Goal: Task Accomplishment & Management: Use online tool/utility

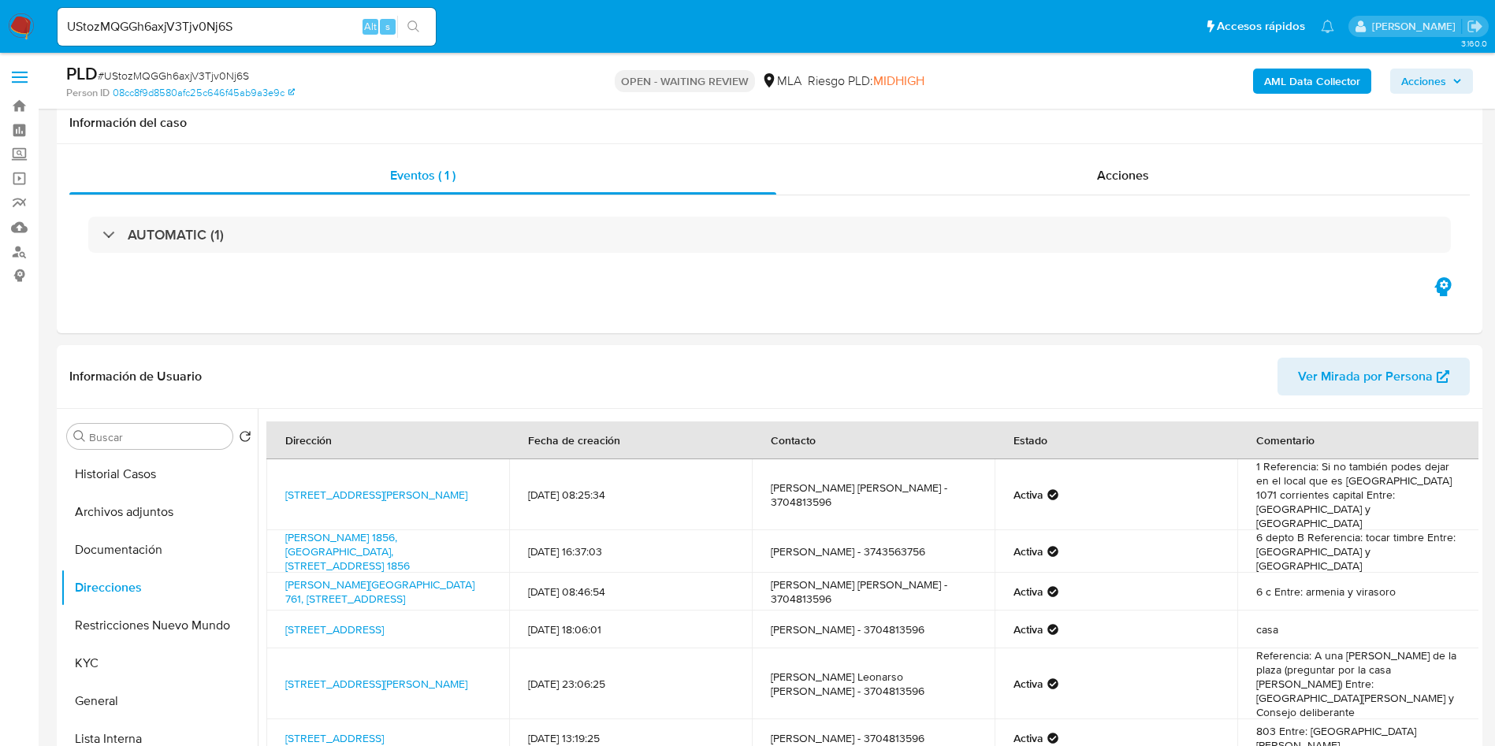
select select "10"
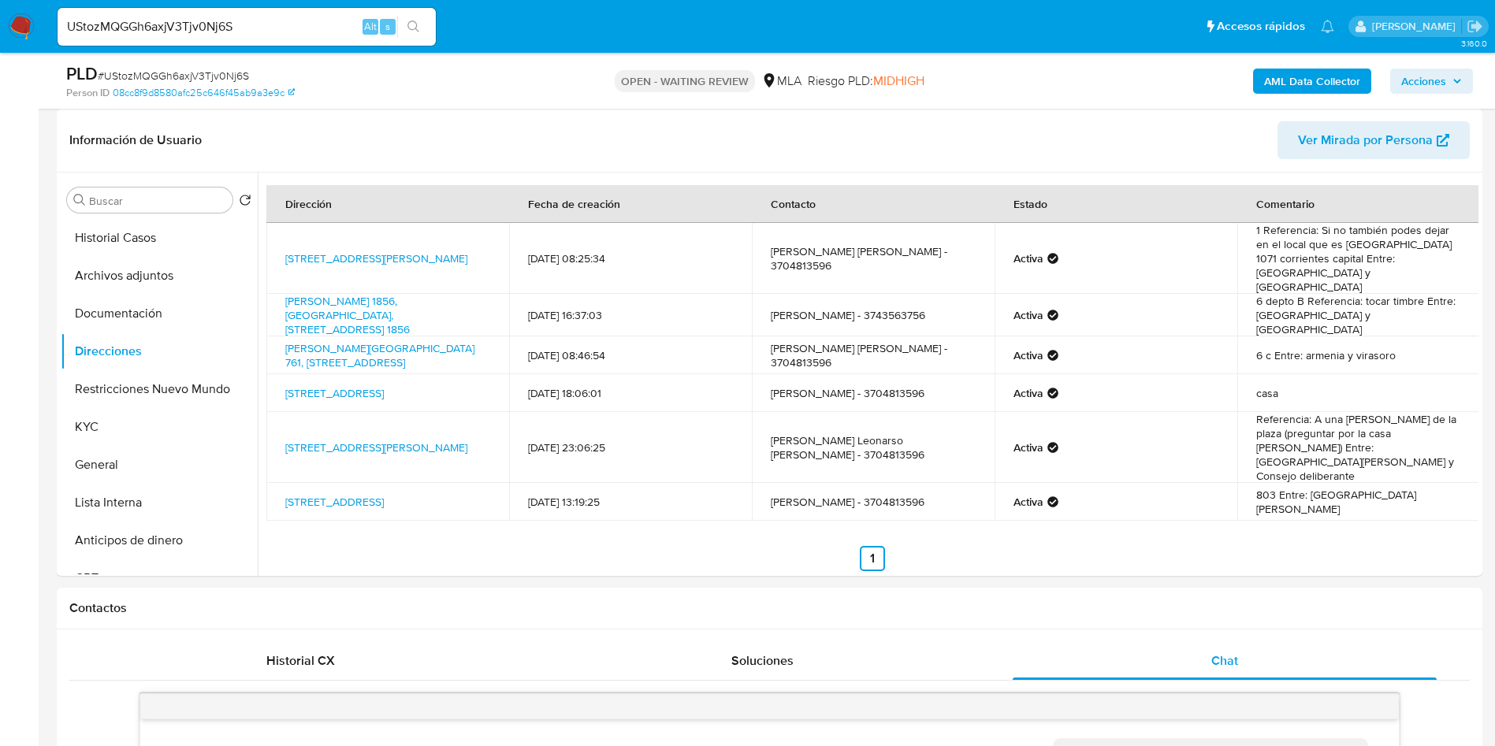
scroll to position [578, 0]
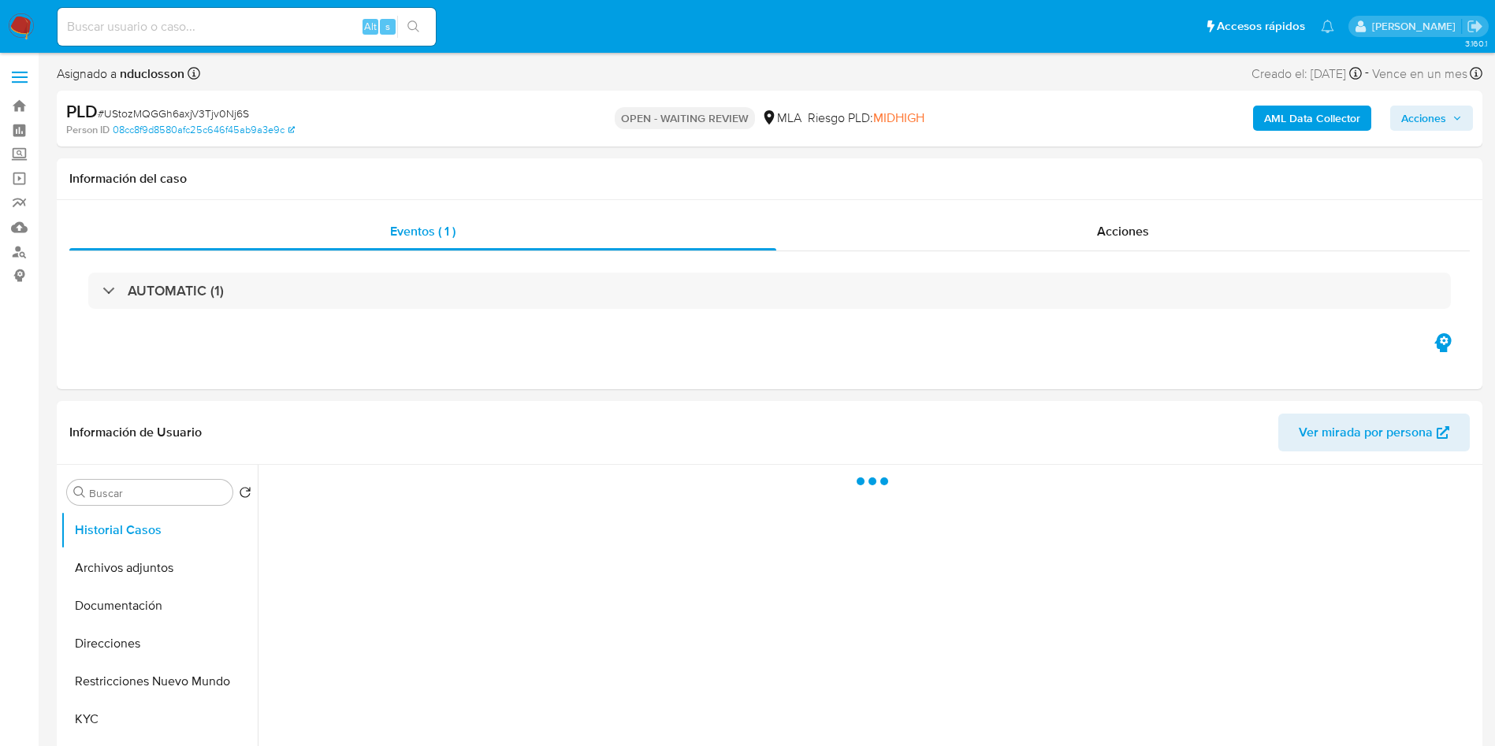
select select "10"
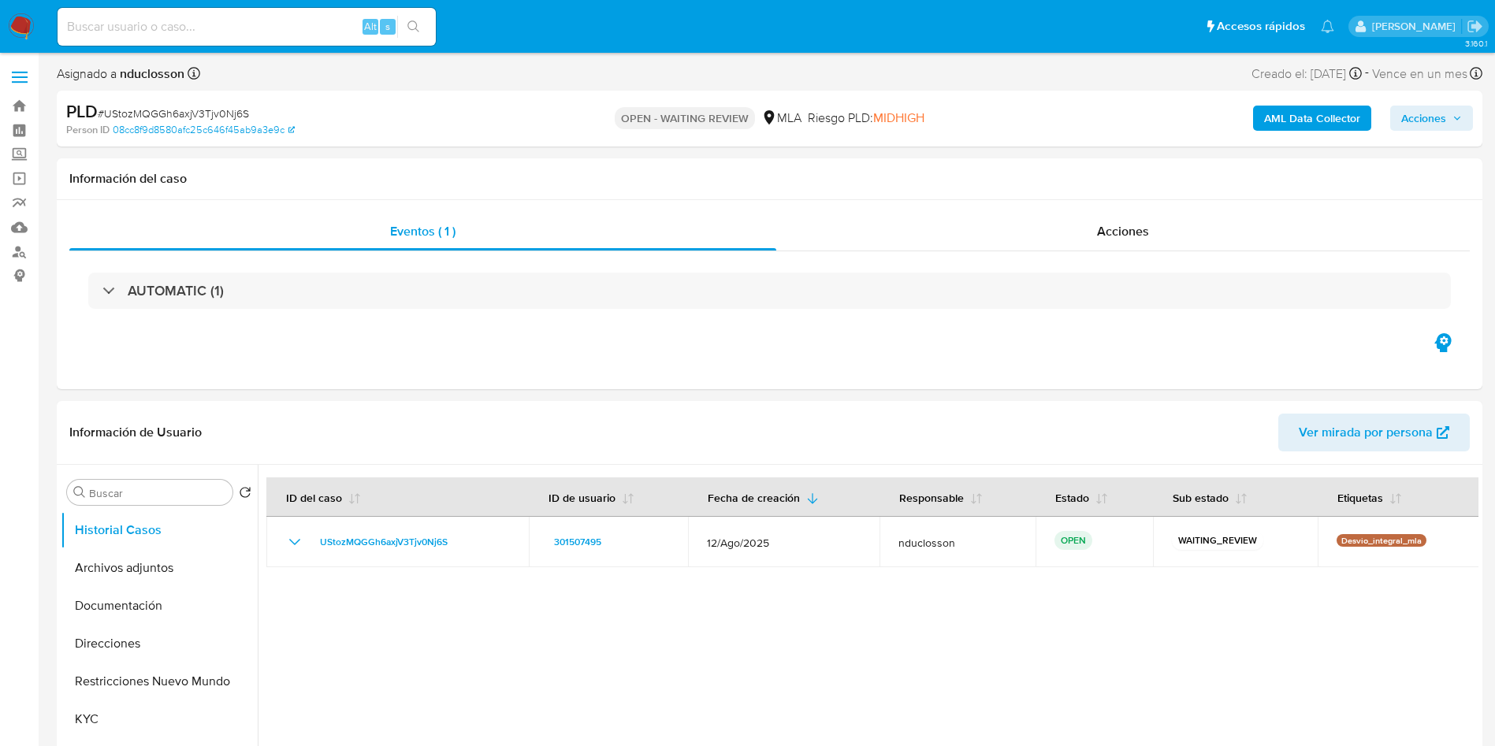
click at [166, 114] on span "# UStozMQGGh6axjV3Tjv0Nj6S" at bounding box center [173, 114] width 151 height 16
copy span "UStozMQGGh6axjV3Tjv0Nj6S"
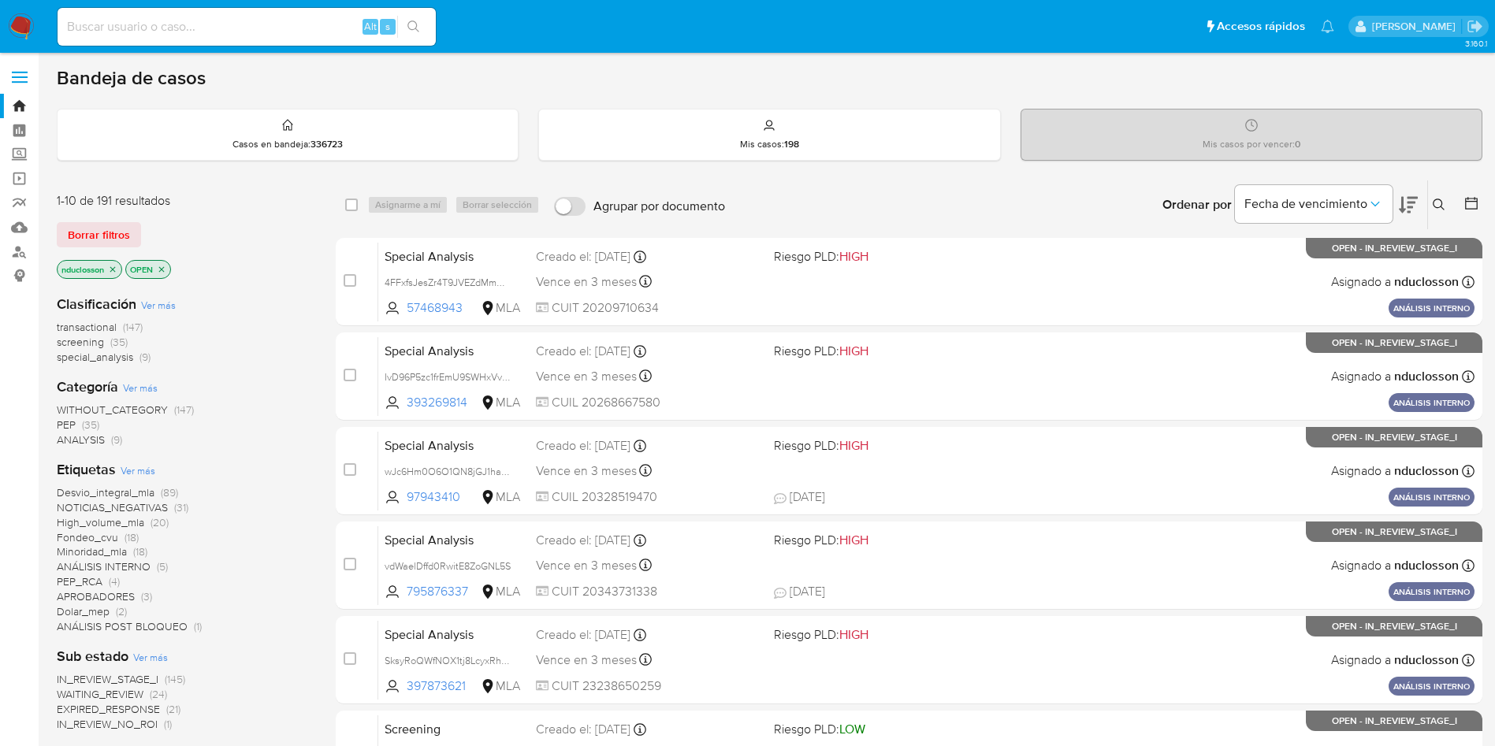
click at [1008, 207] on icon at bounding box center [1439, 205] width 12 height 12
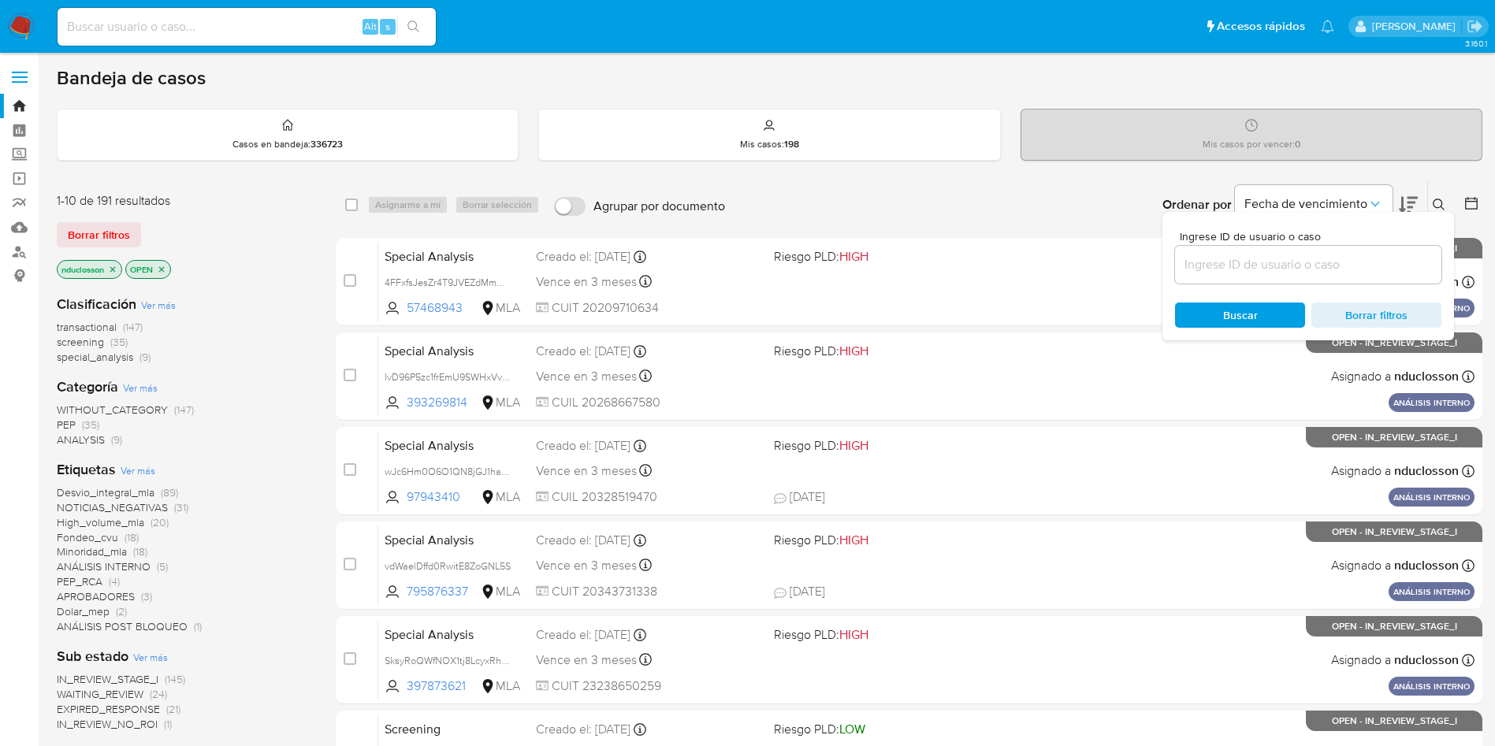
click at [1008, 249] on div at bounding box center [1308, 265] width 266 height 38
click at [1008, 260] on input at bounding box center [1308, 265] width 266 height 20
paste input "UStozMQGGh6axjV3Tjv0Nj6S"
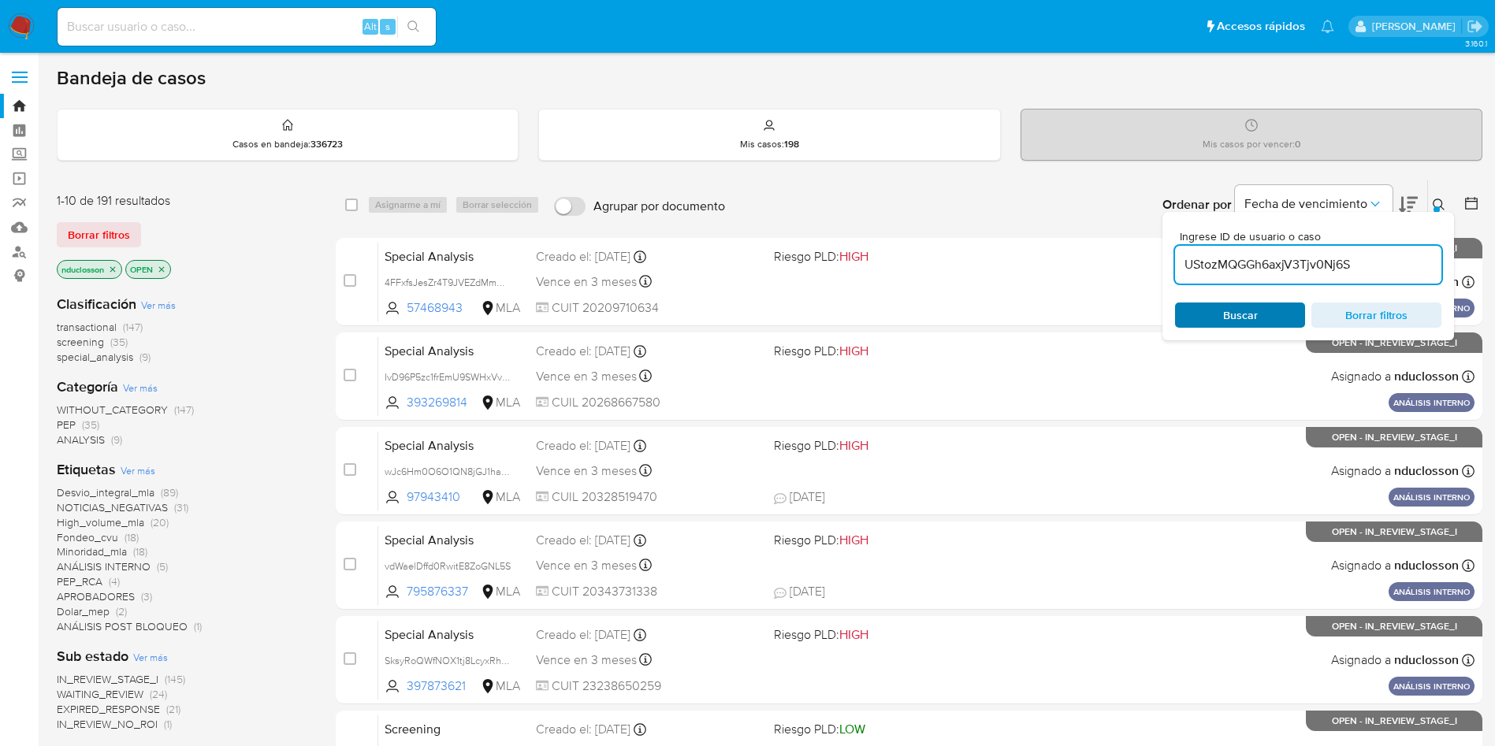
type input "UStozMQGGh6axjV3Tjv0Nj6S"
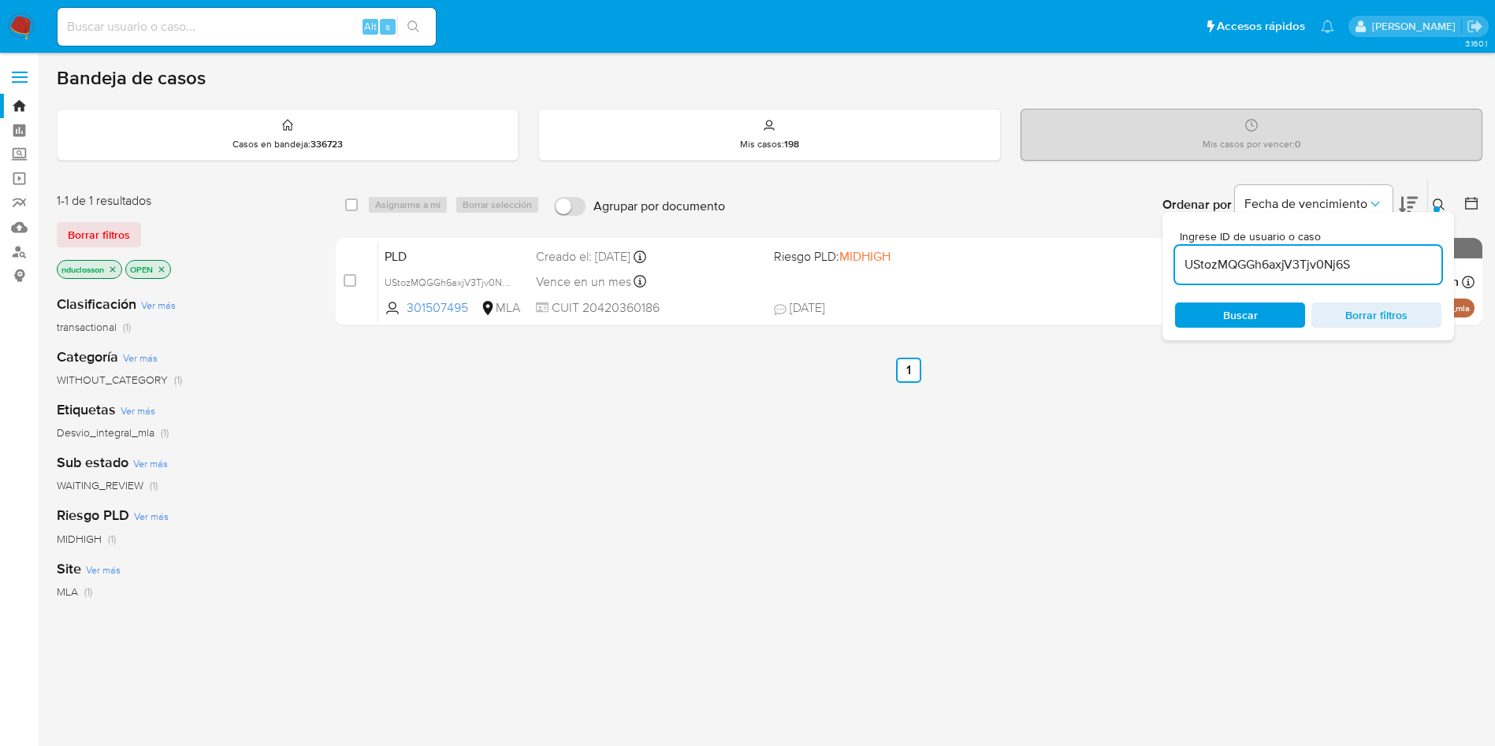
click at [1008, 314] on span "Buscar" at bounding box center [1240, 315] width 108 height 22
click at [350, 201] on input "checkbox" at bounding box center [351, 205] width 13 height 13
checkbox input "true"
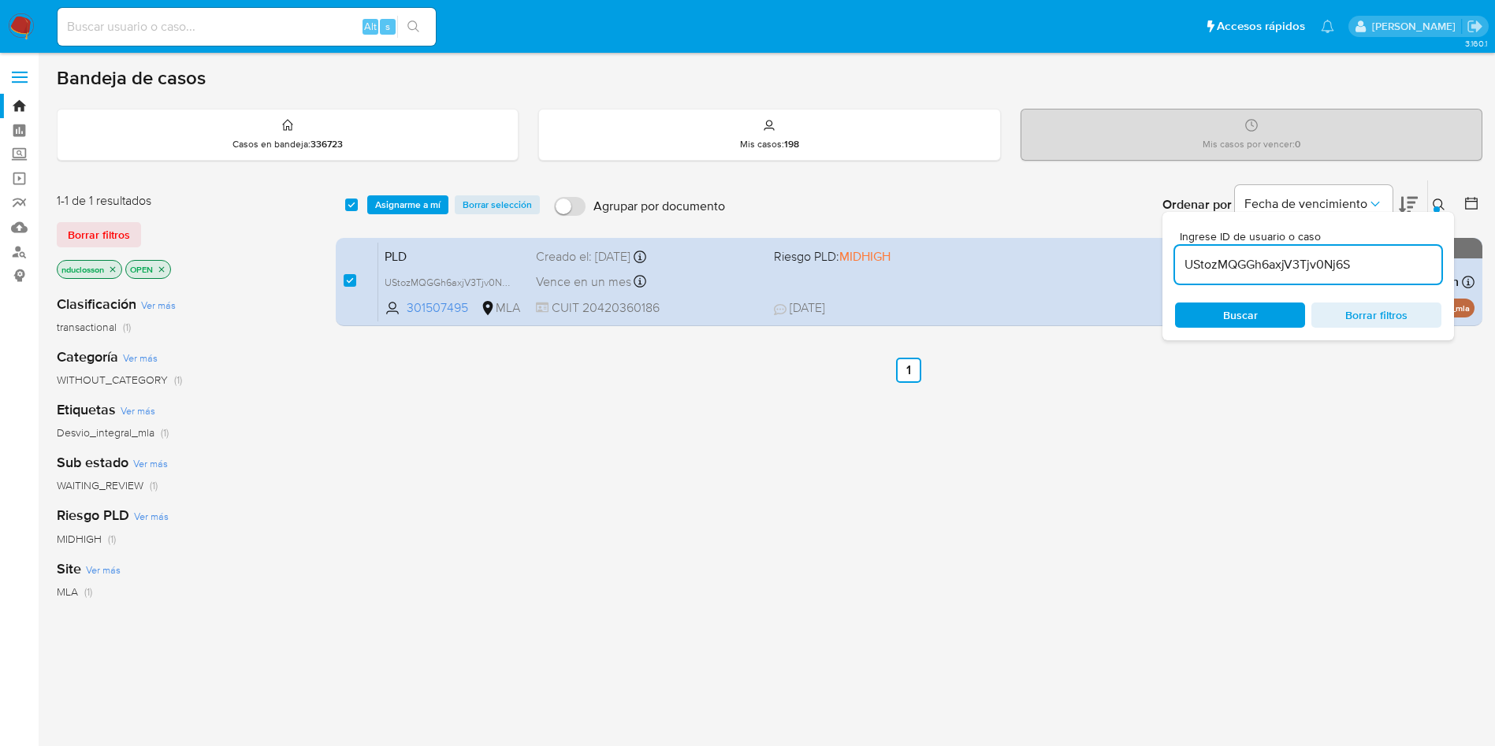
click at [888, 441] on div "select-all-cases-checkbox Asignarme a mí Borrar selección Agrupar por documento…" at bounding box center [909, 537] width 1147 height 714
click at [406, 199] on span "Asignarme a mí" at bounding box center [407, 205] width 65 height 16
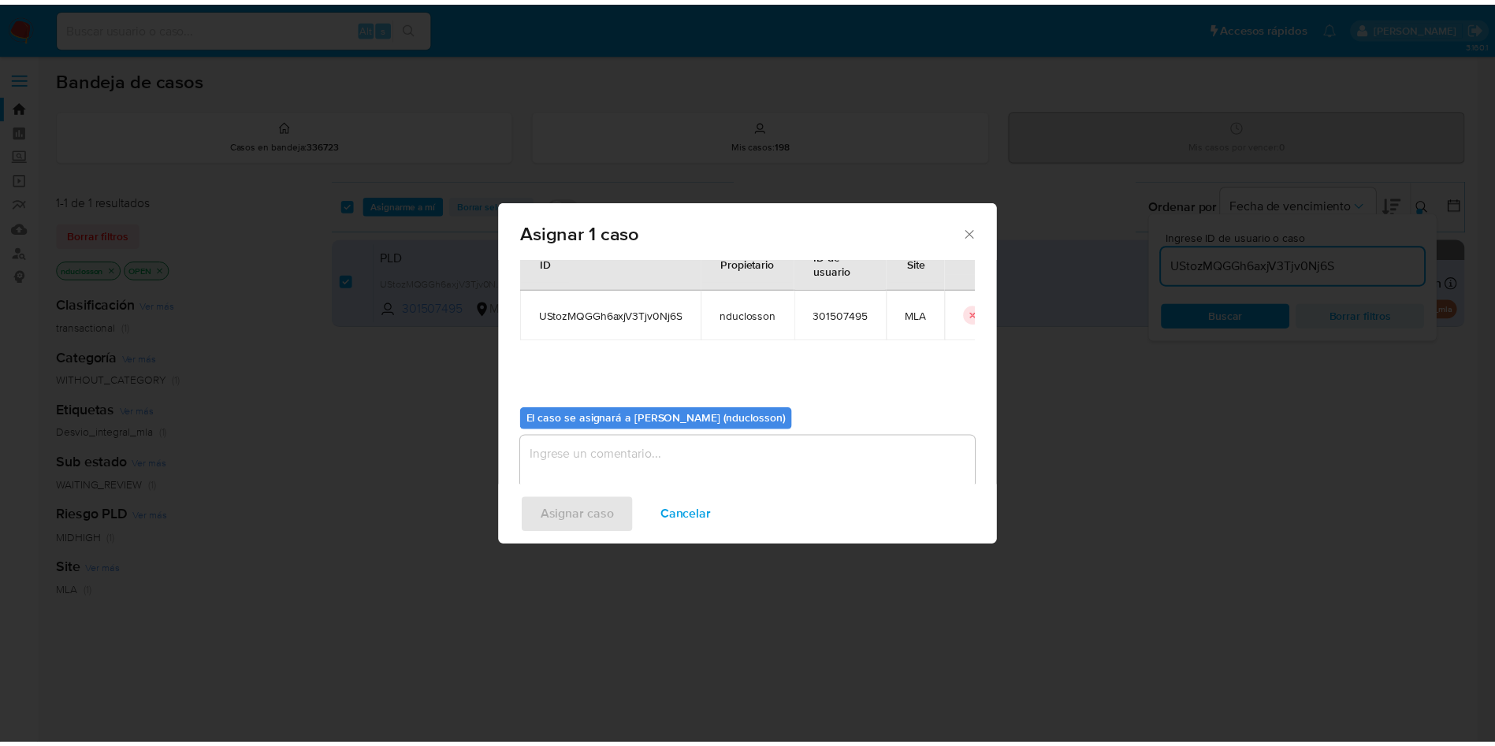
scroll to position [82, 0]
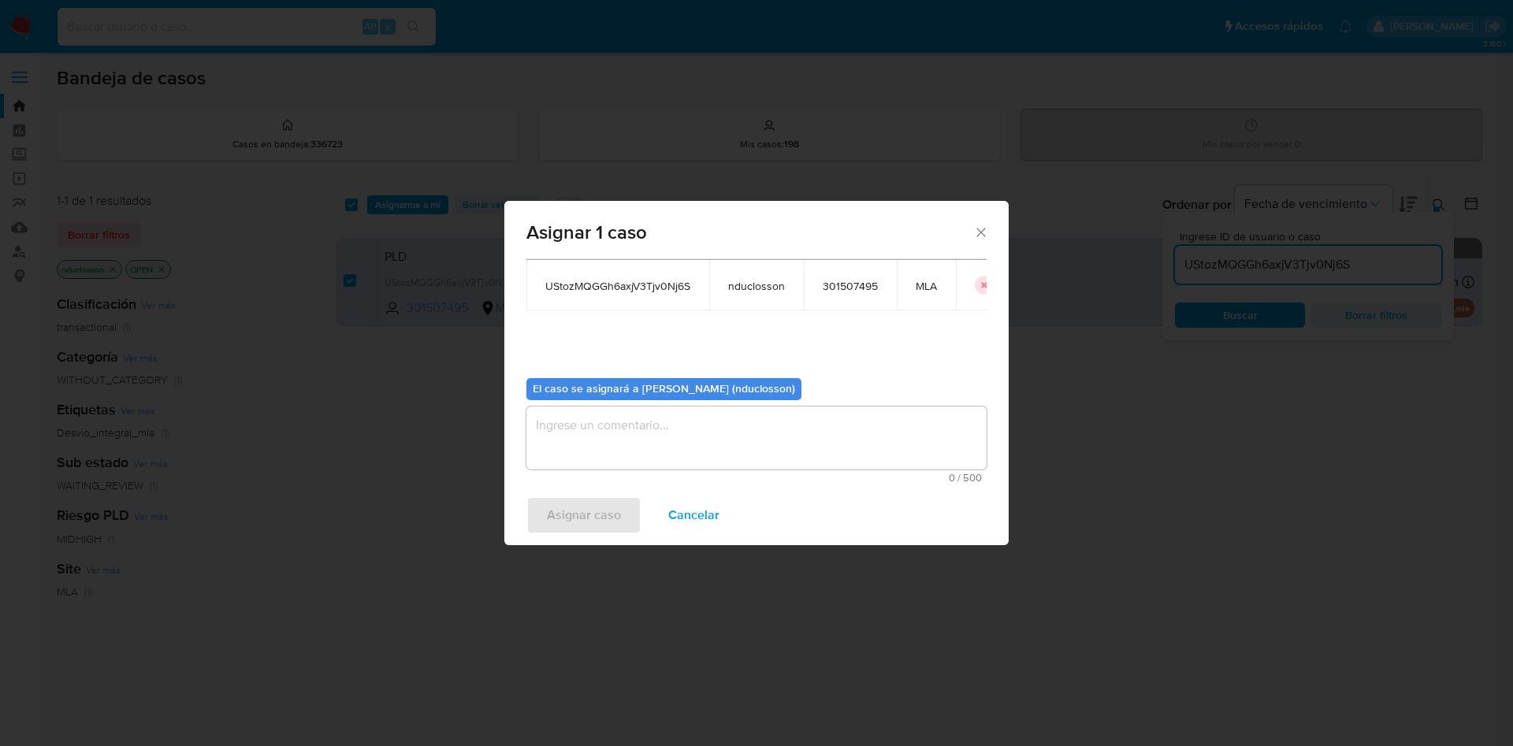
click at [632, 410] on textarea "assign-modal" at bounding box center [757, 438] width 460 height 63
click at [609, 497] on span "Asignar caso" at bounding box center [584, 515] width 74 height 35
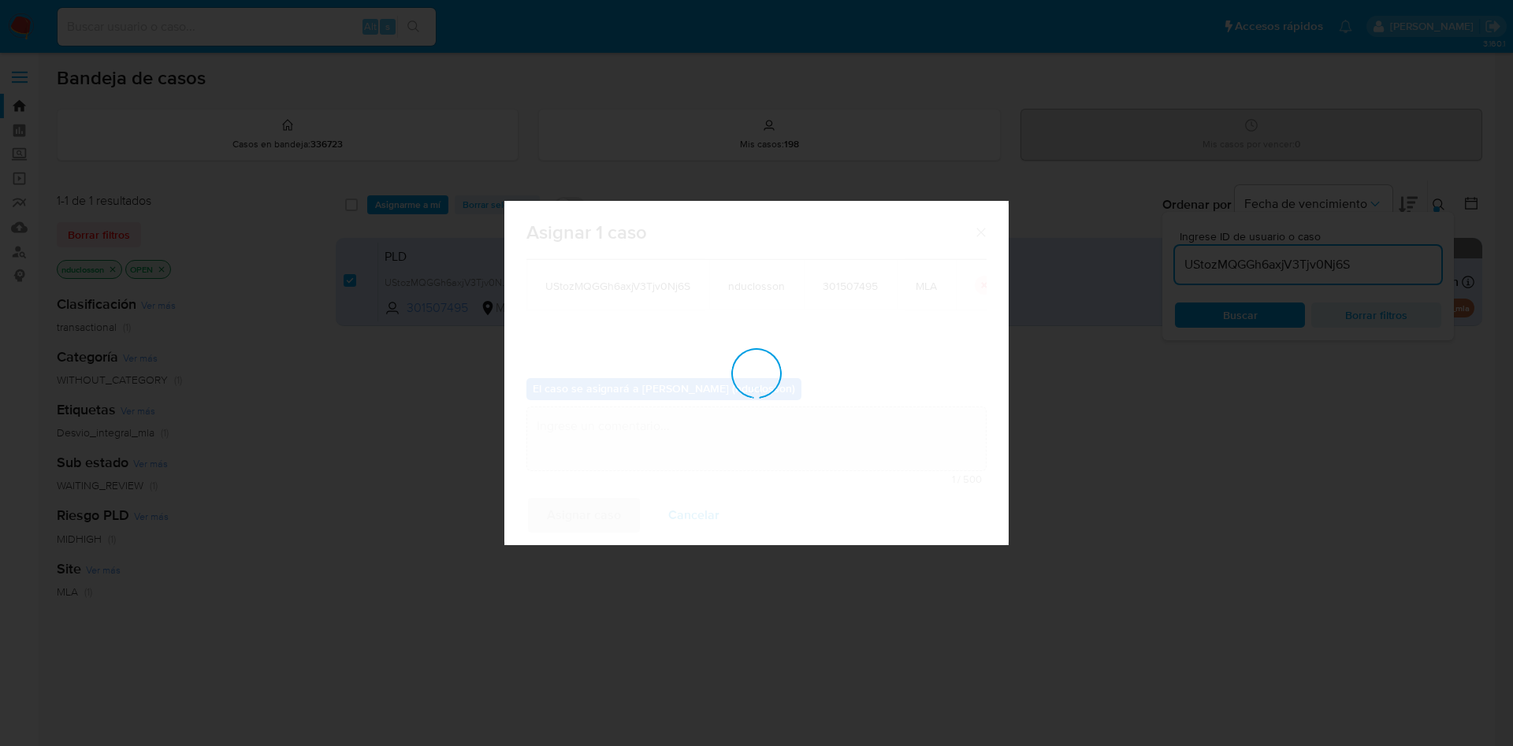
checkbox input "false"
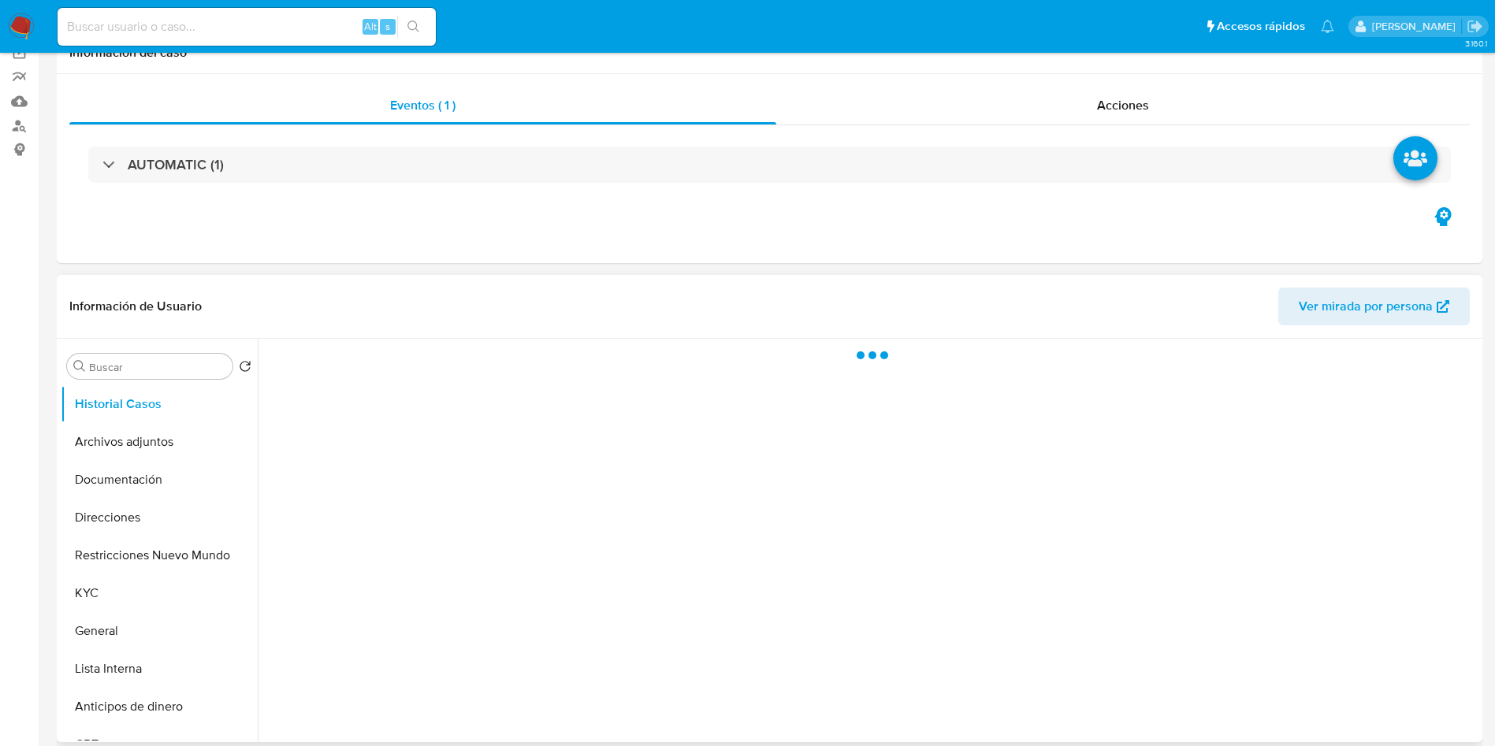
scroll to position [236, 0]
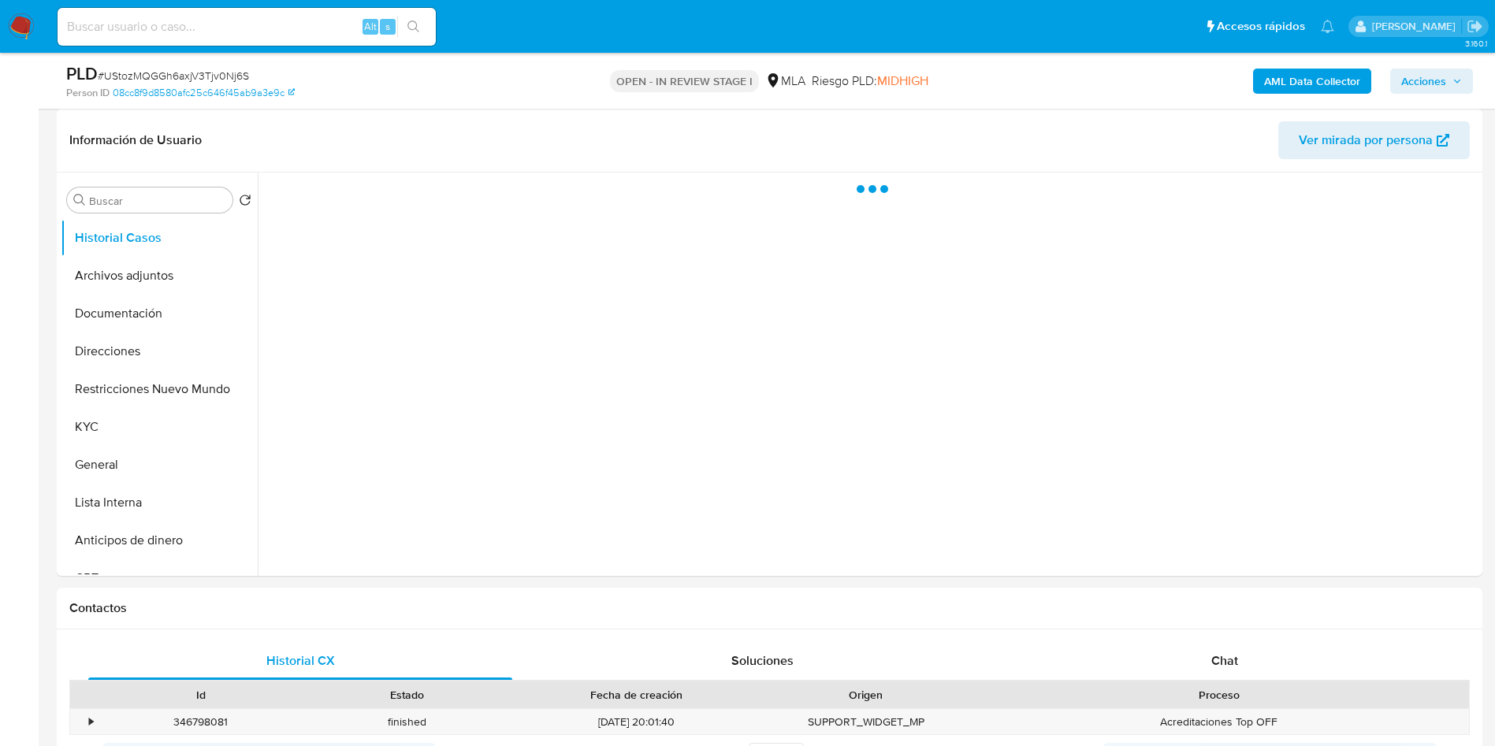
select select "10"
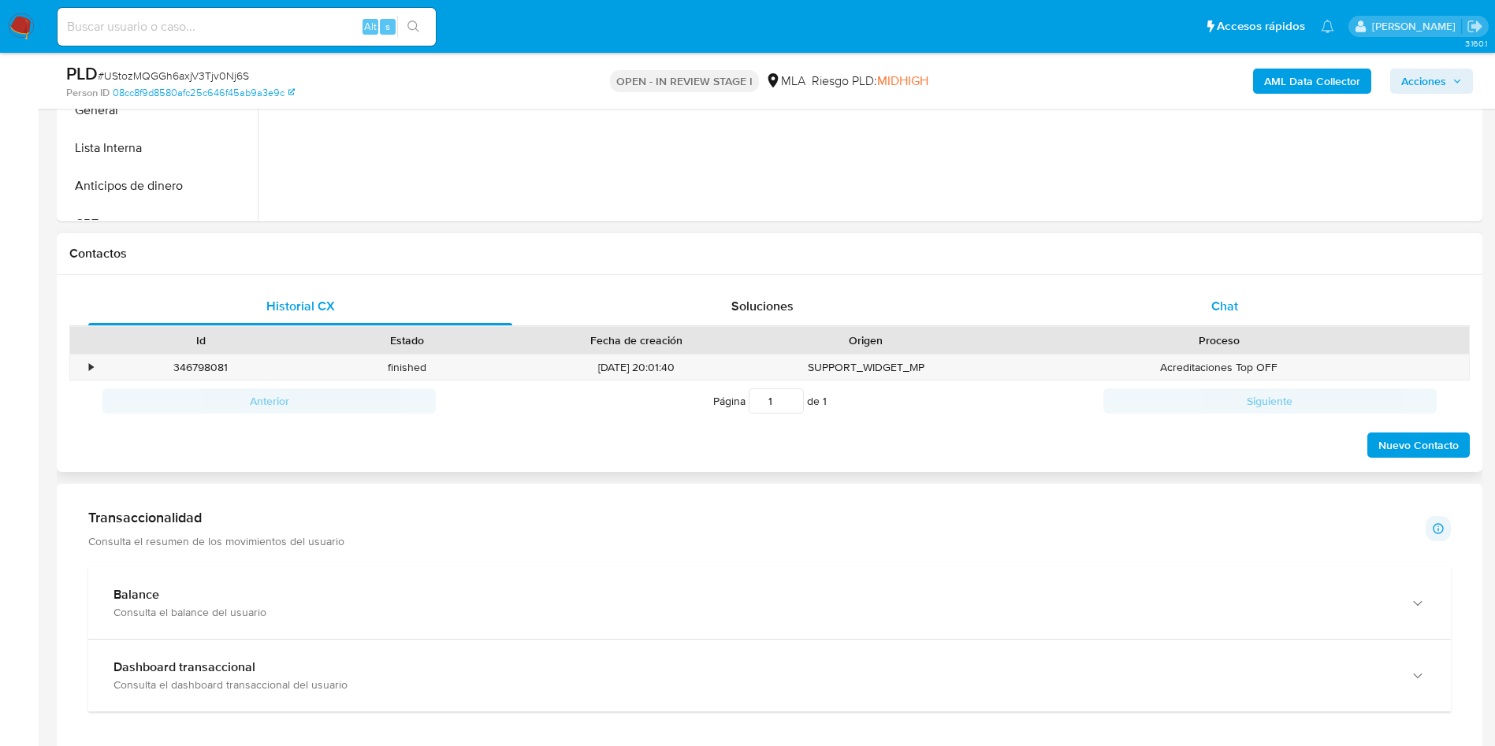
click at [1200, 311] on div "Chat" at bounding box center [1225, 307] width 424 height 38
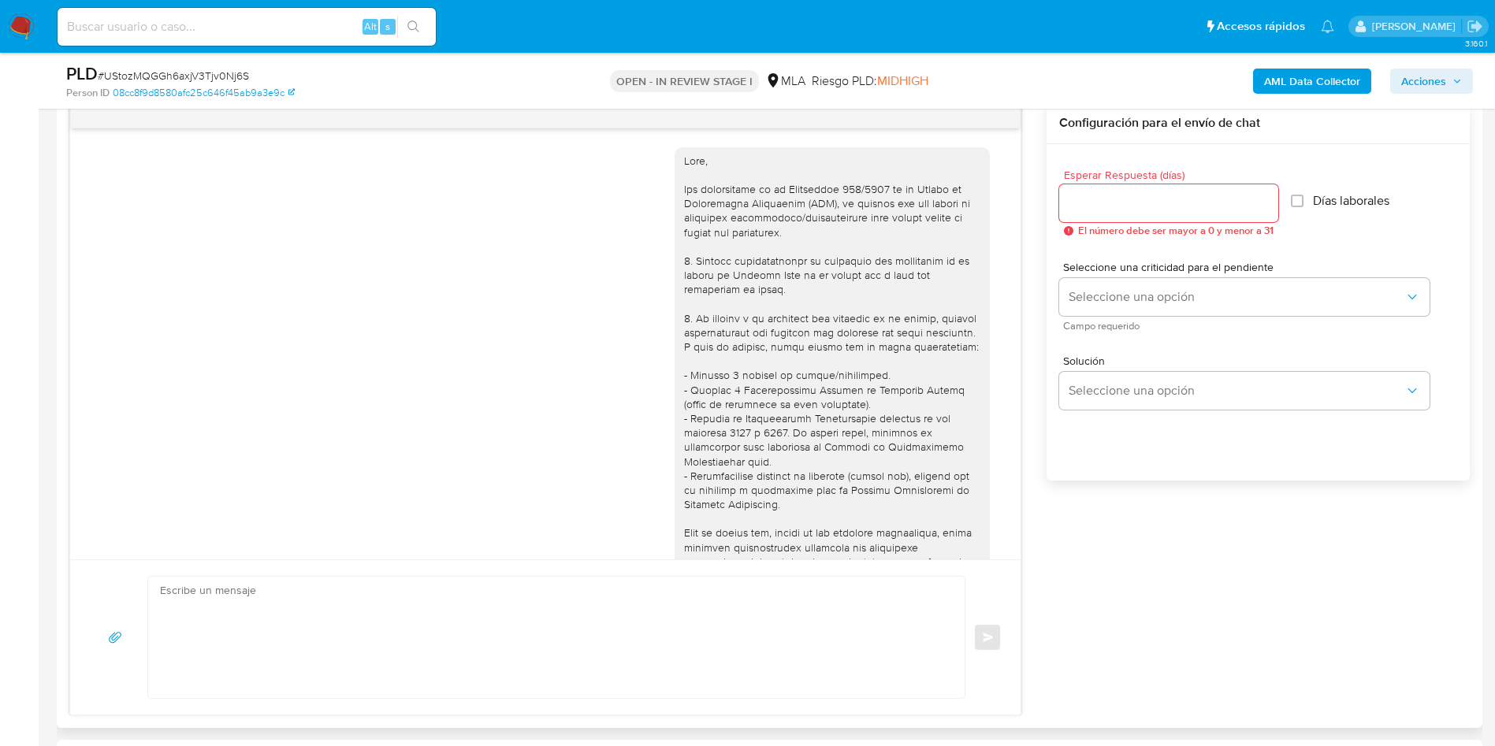
scroll to position [579, 0]
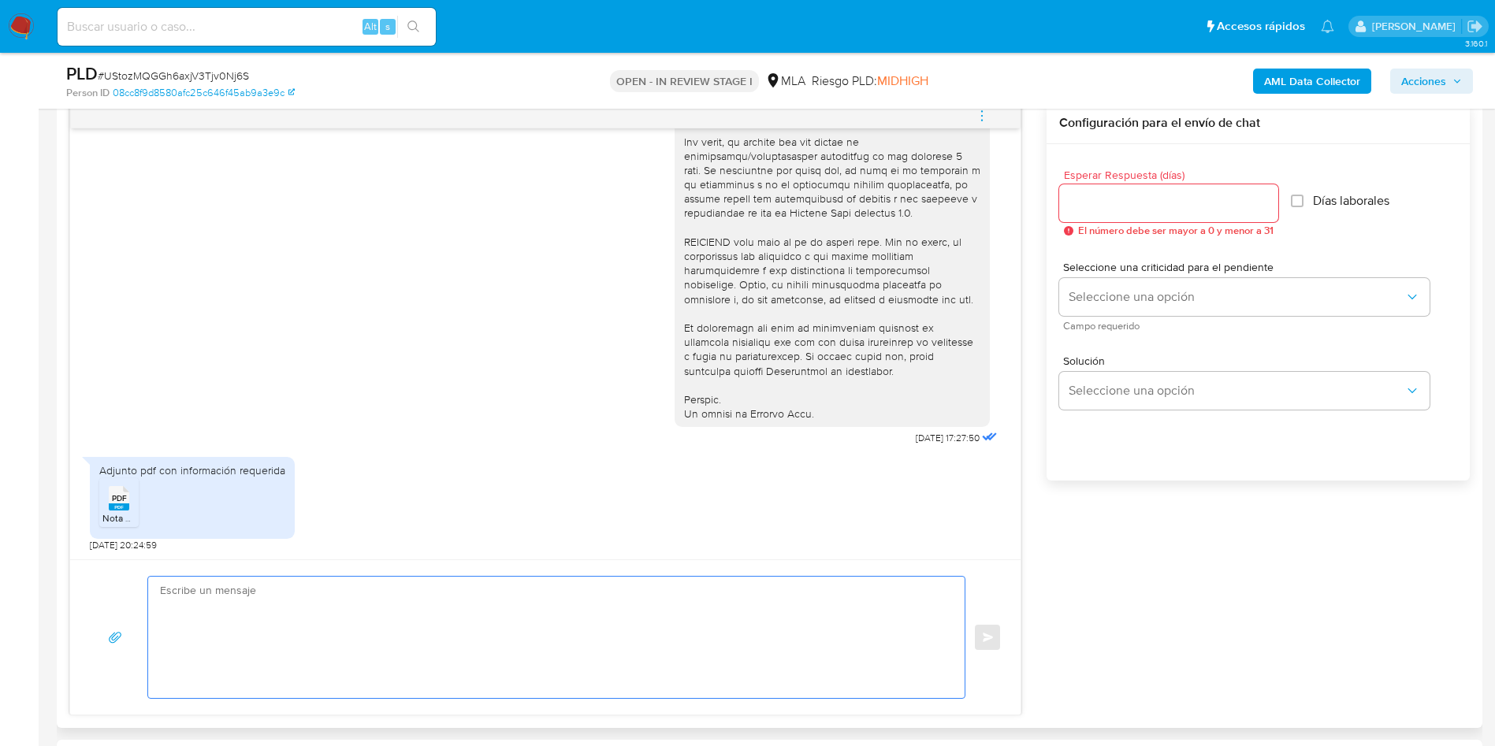
click at [361, 646] on textarea at bounding box center [552, 637] width 785 height 121
paste textarea "Hola Martin, Muchas gracias por tu respuesta. No obstante, necesitamos que nos …"
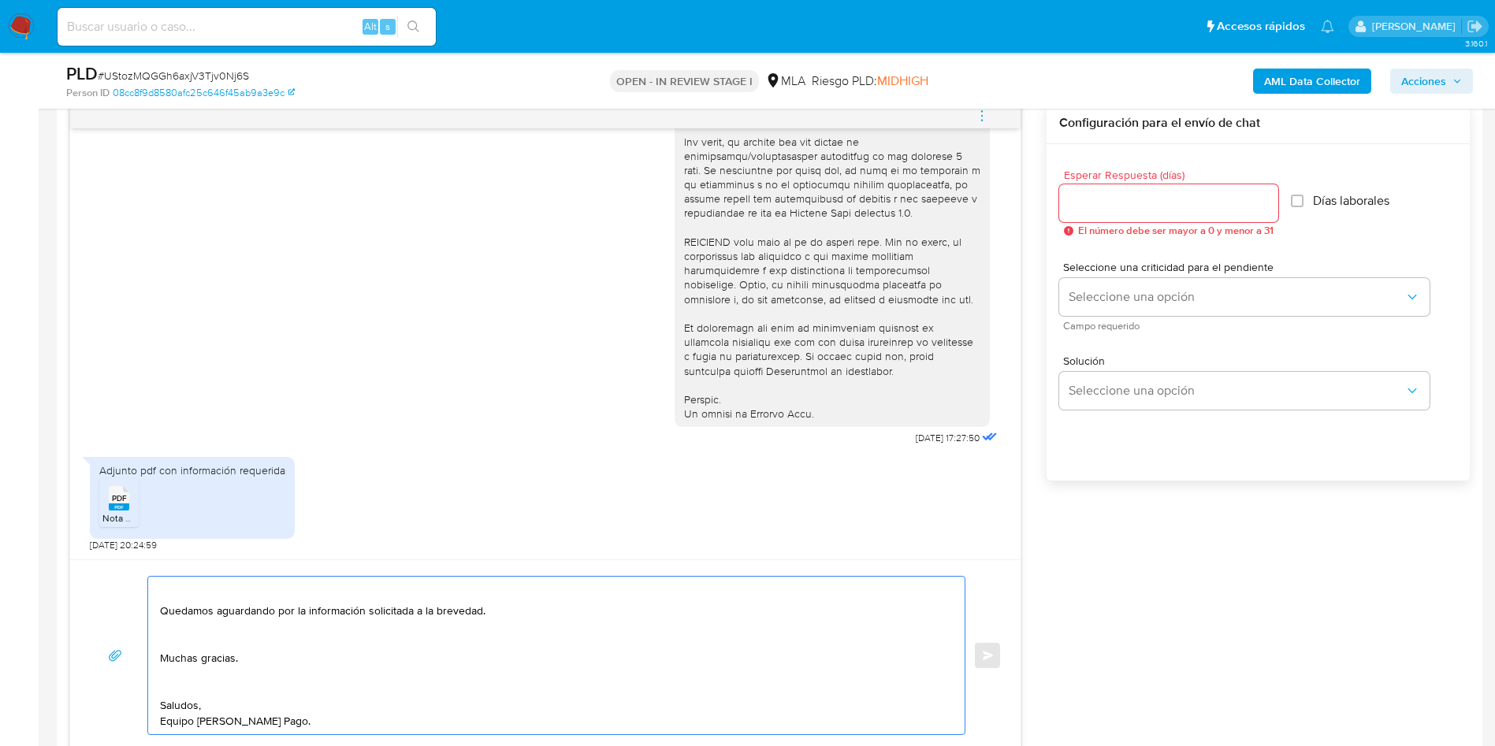
click at [184, 683] on textarea "Hola Martin, Muchas gracias por tu respuesta. No obstante, necesitamos que nos …" at bounding box center [552, 656] width 785 height 158
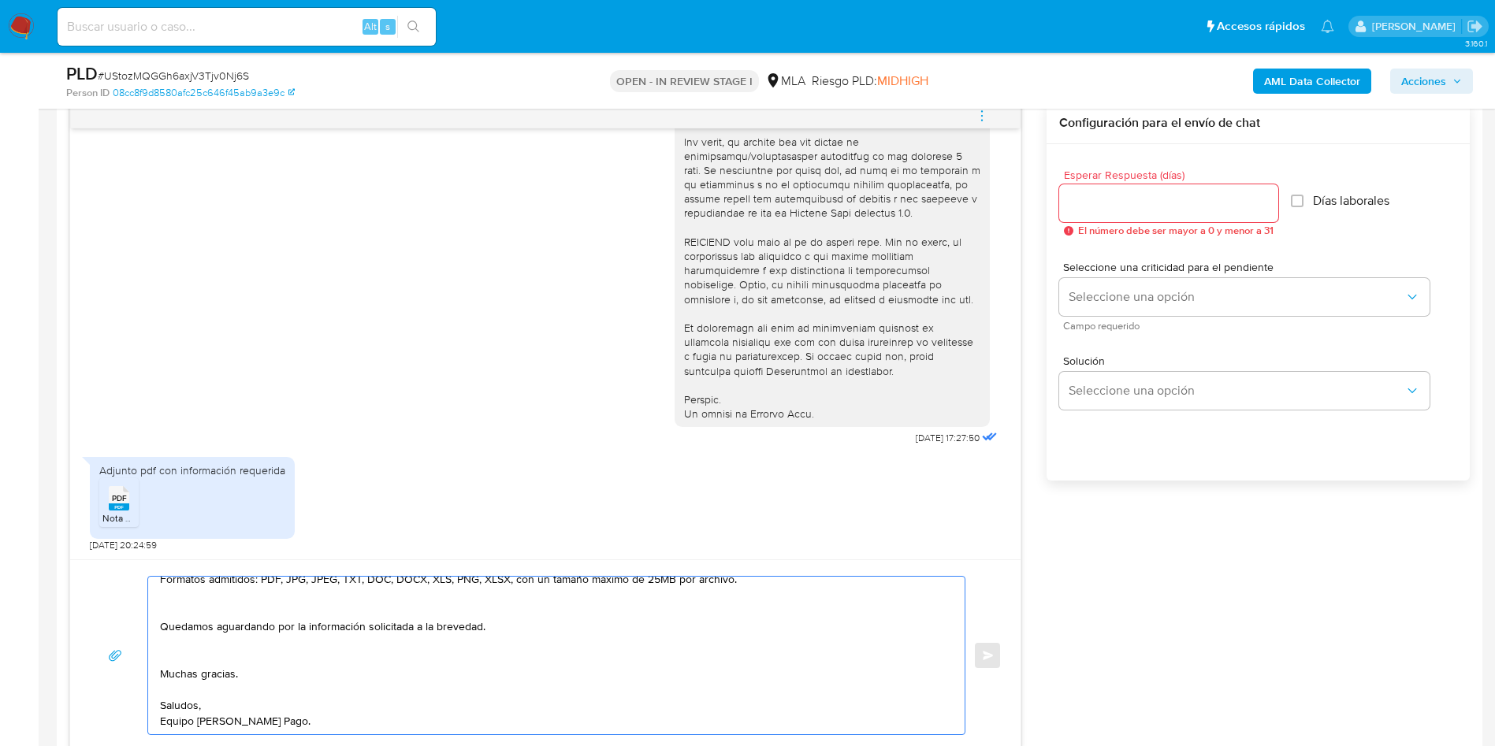
click at [187, 651] on textarea "Hola Martin, Muchas gracias por tu respuesta. No obstante, necesitamos que nos …" at bounding box center [552, 656] width 785 height 158
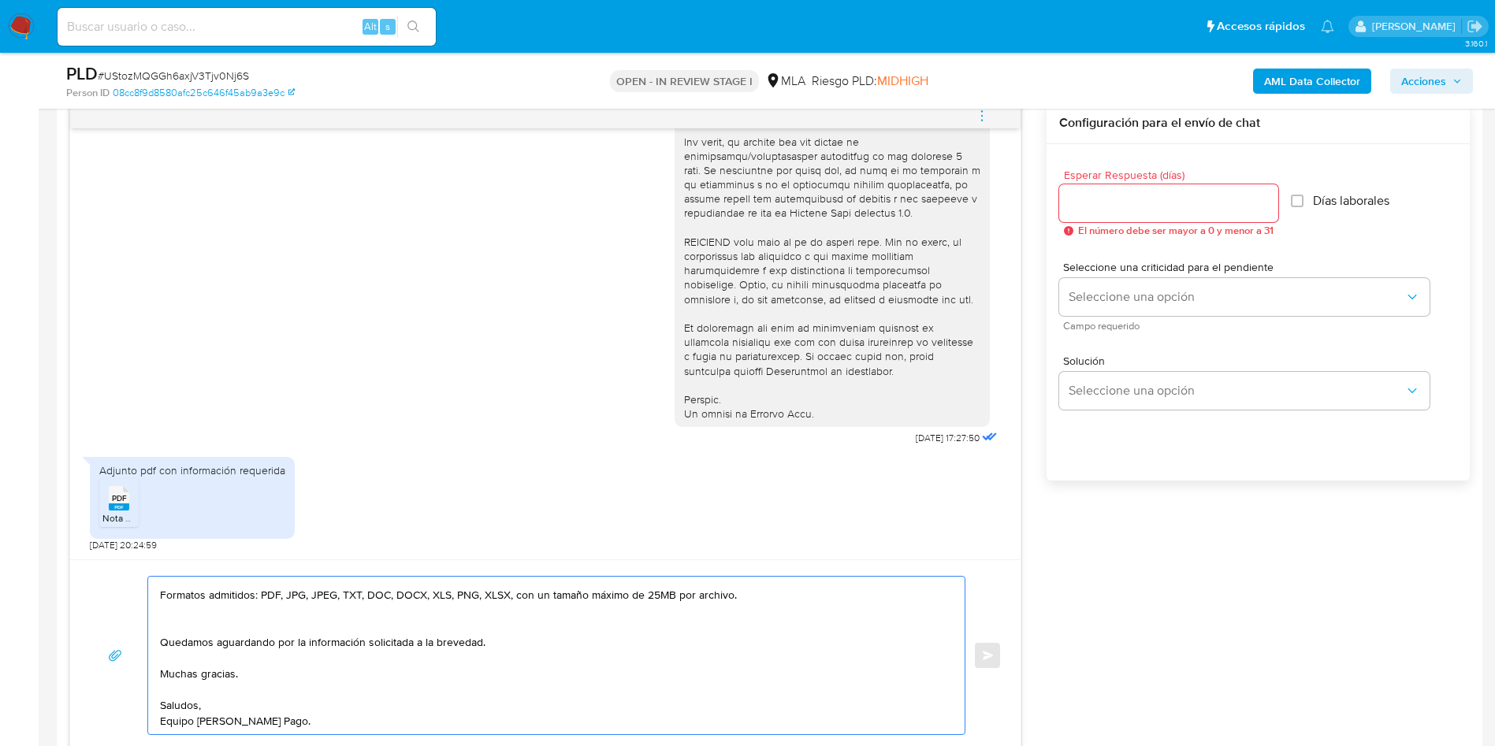
click at [188, 645] on textarea "Hola Martin, Muchas gracias por tu respuesta. No obstante, necesitamos que nos …" at bounding box center [552, 656] width 785 height 158
click at [190, 615] on textarea "Hola Martin, Muchas gracias por tu respuesta. No obstante, necesitamos que nos …" at bounding box center [552, 656] width 785 height 158
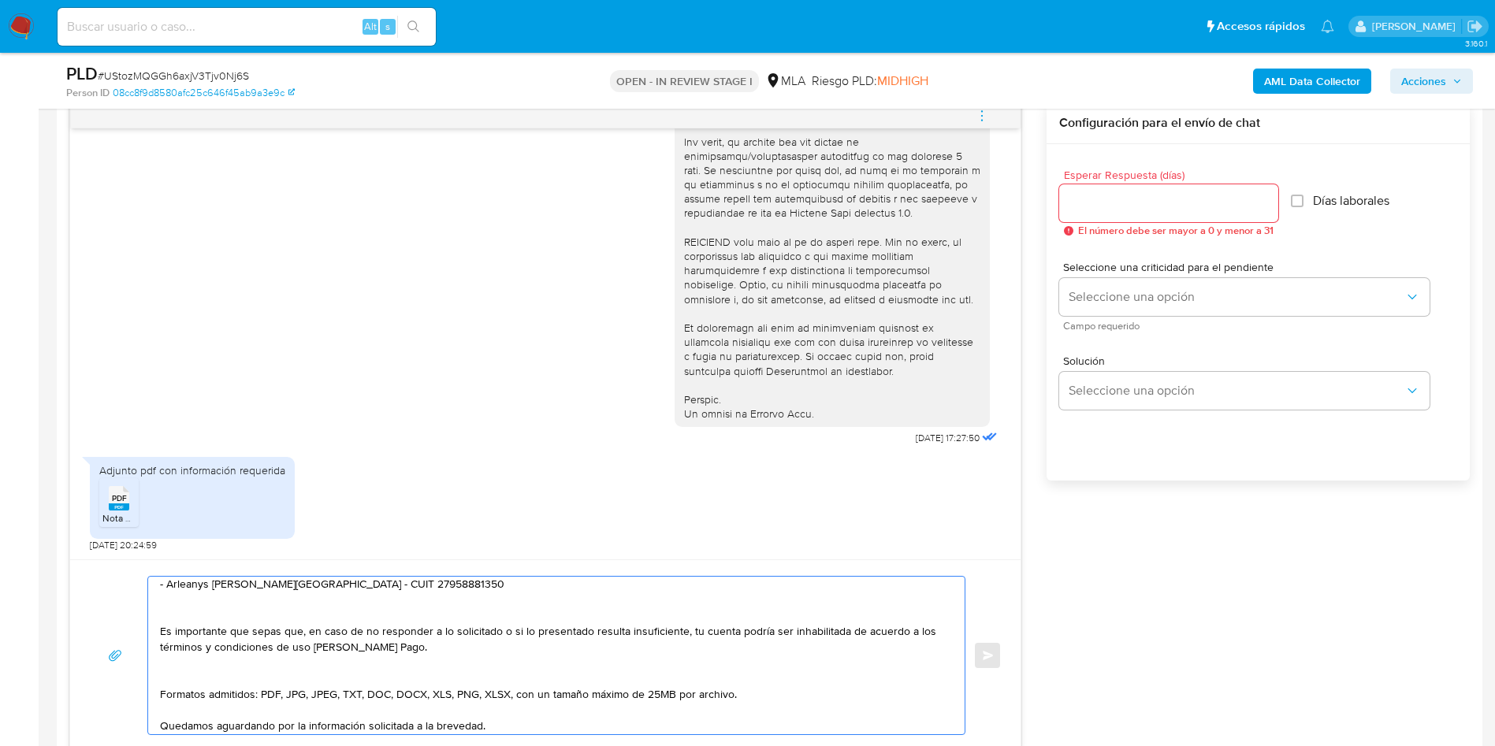
scroll to position [240, 0]
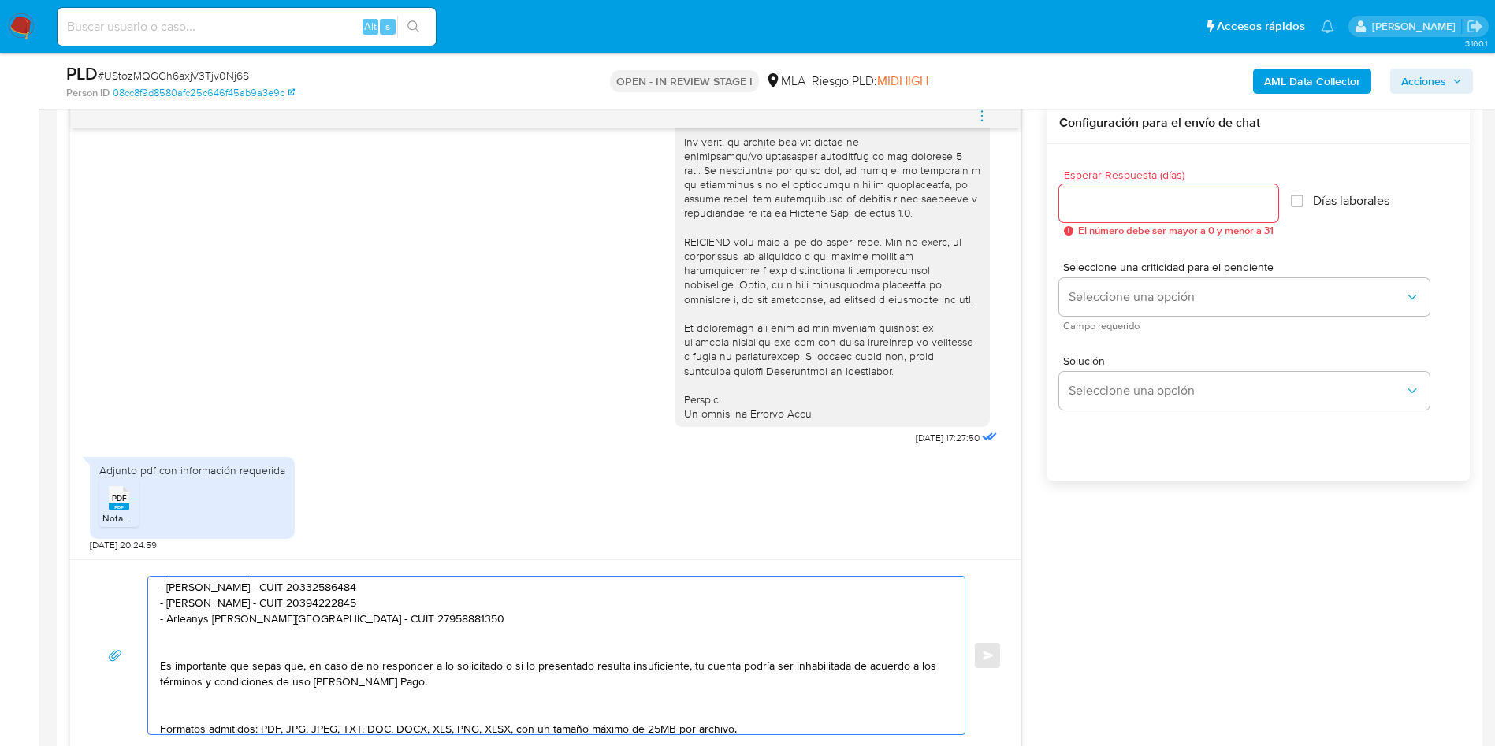
click at [188, 702] on textarea "Hola Martin, Muchas gracias por tu respuesta. No obstante, necesitamos que nos …" at bounding box center [552, 656] width 785 height 158
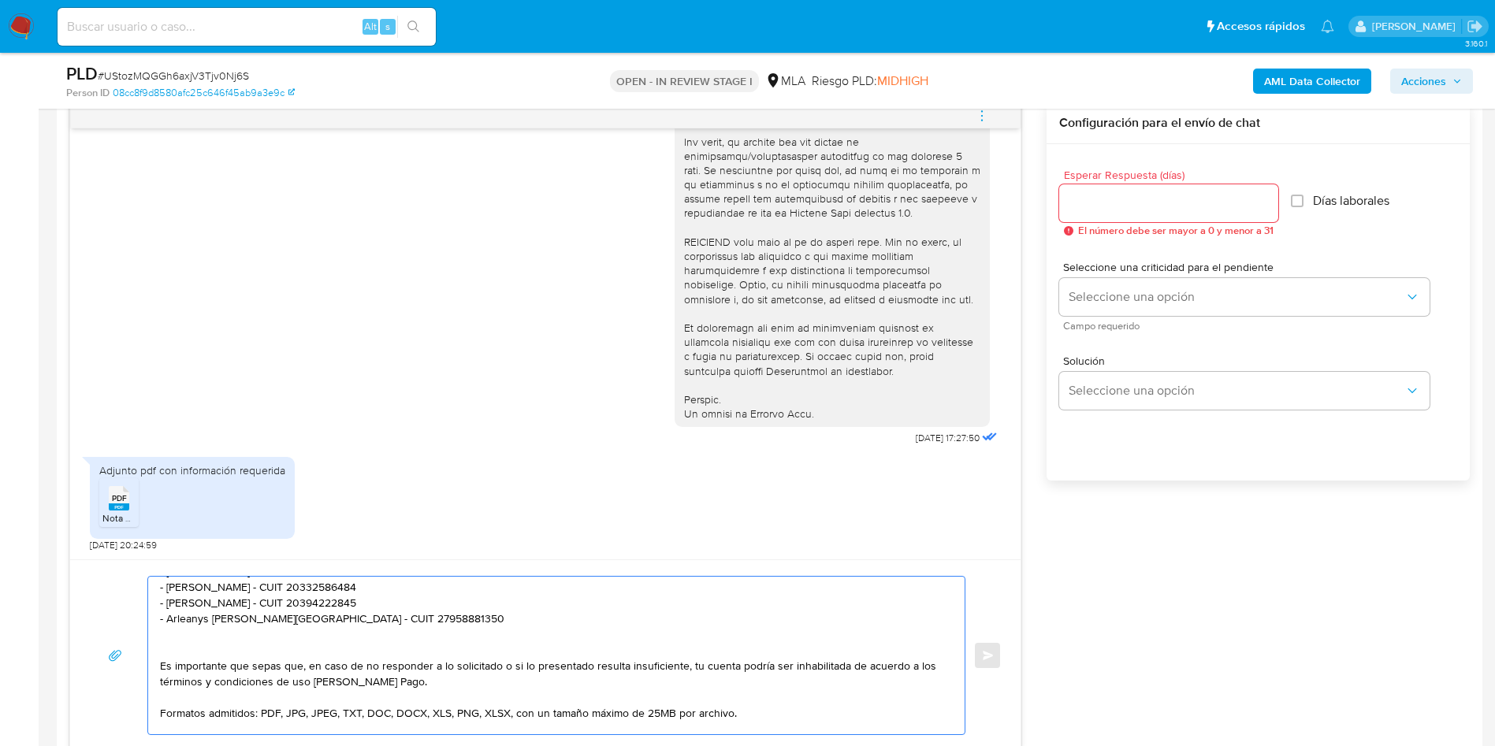
click at [186, 646] on textarea "Hola Martin, Muchas gracias por tu respuesta. No obstante, necesitamos que nos …" at bounding box center [552, 656] width 785 height 158
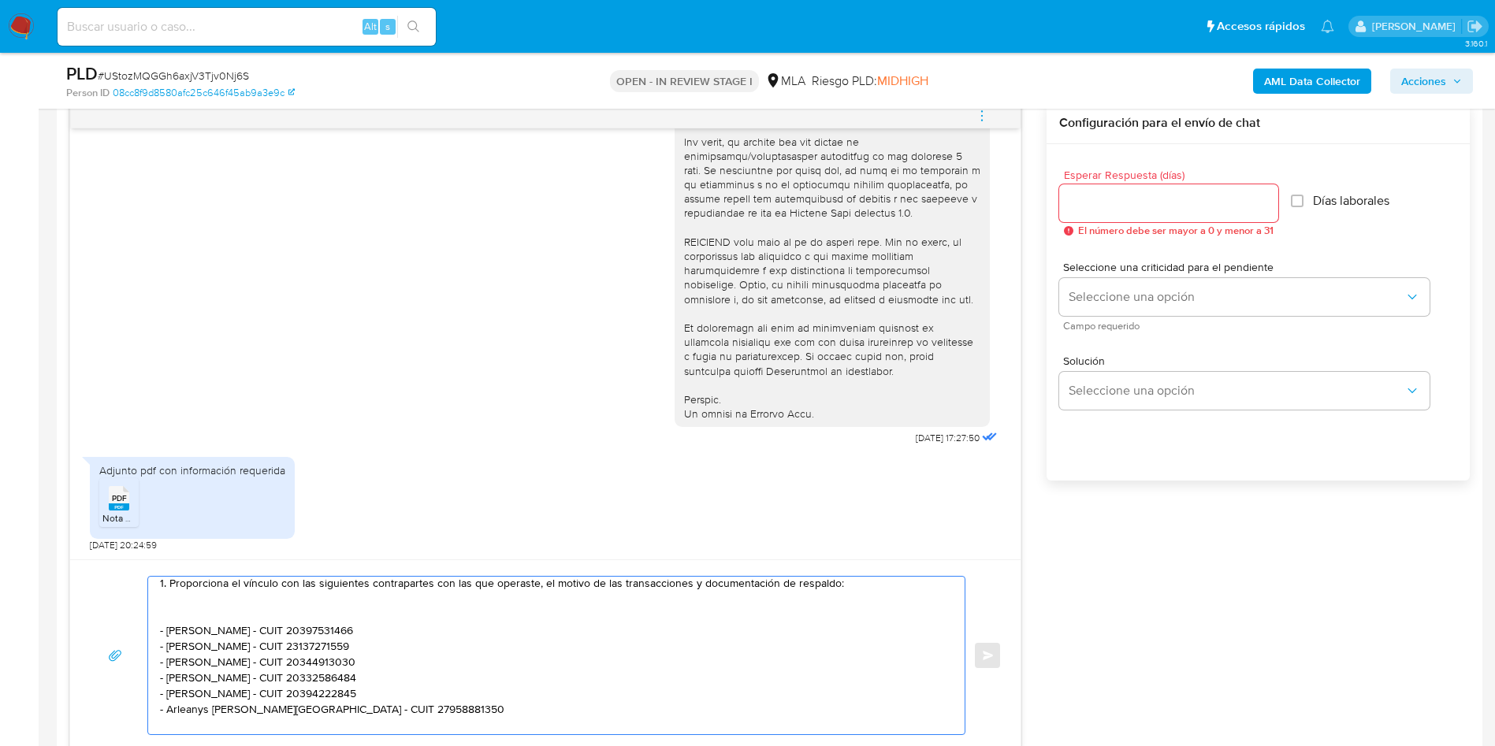
scroll to position [121, 0]
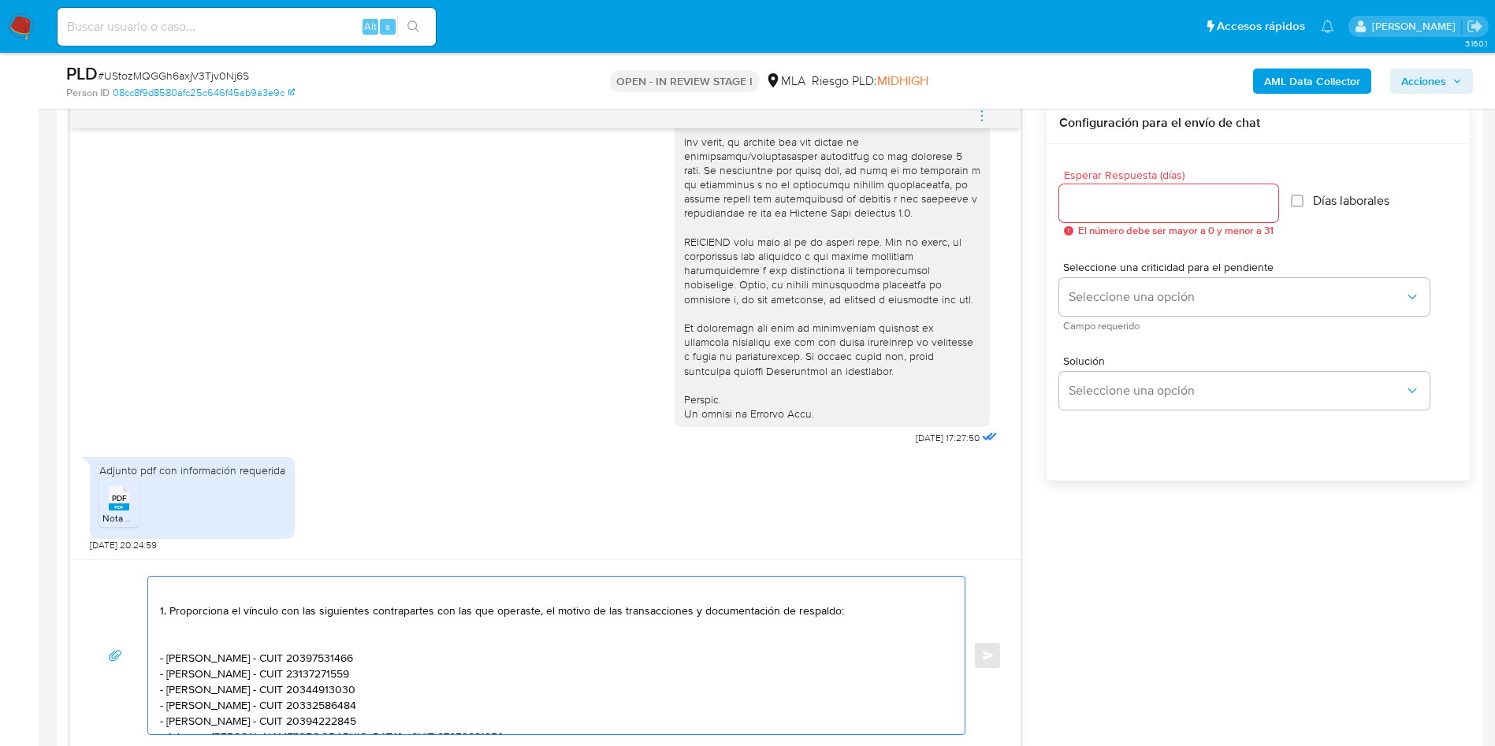
click at [188, 638] on textarea "Hola Martin, Muchas gracias por tu respuesta. No obstante, necesitamos que nos …" at bounding box center [552, 656] width 785 height 158
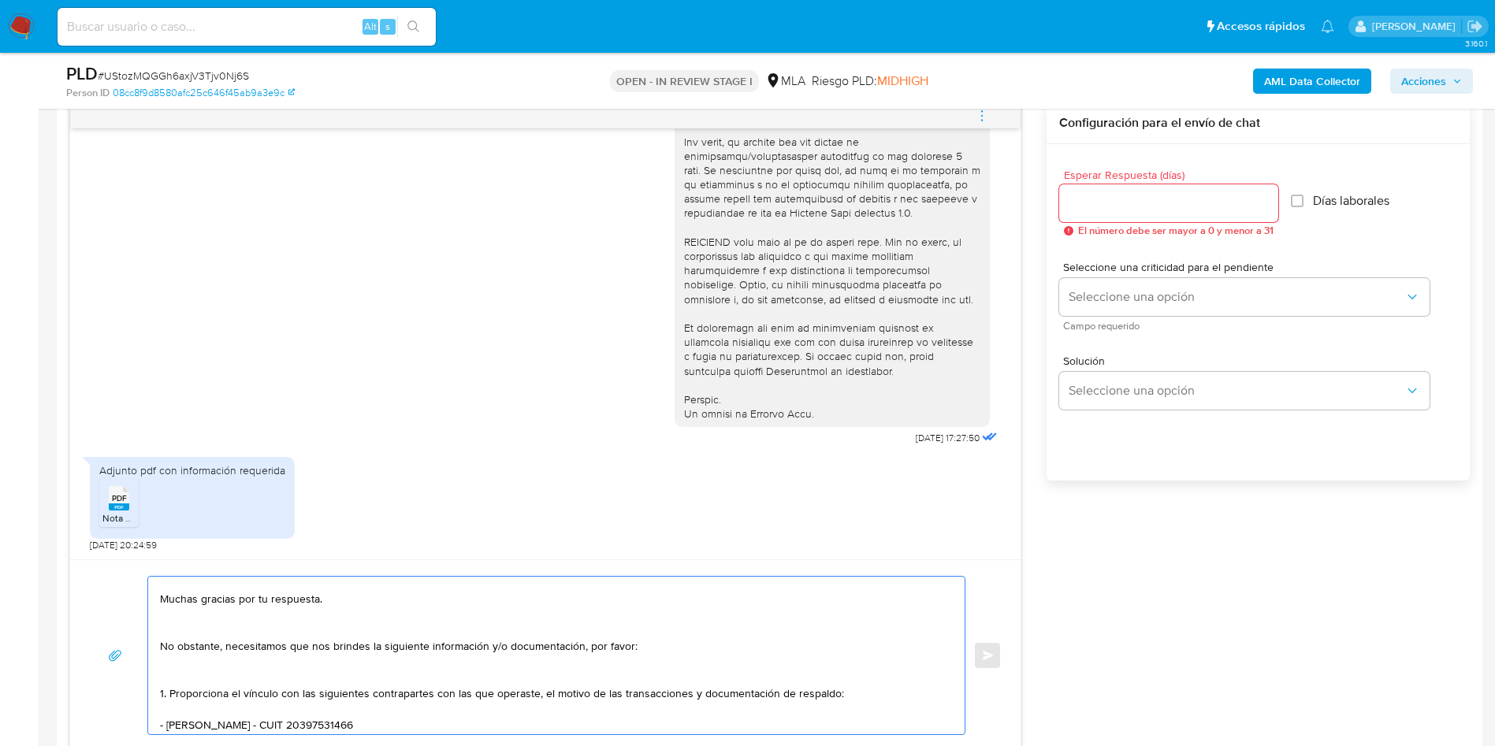
scroll to position [3, 0]
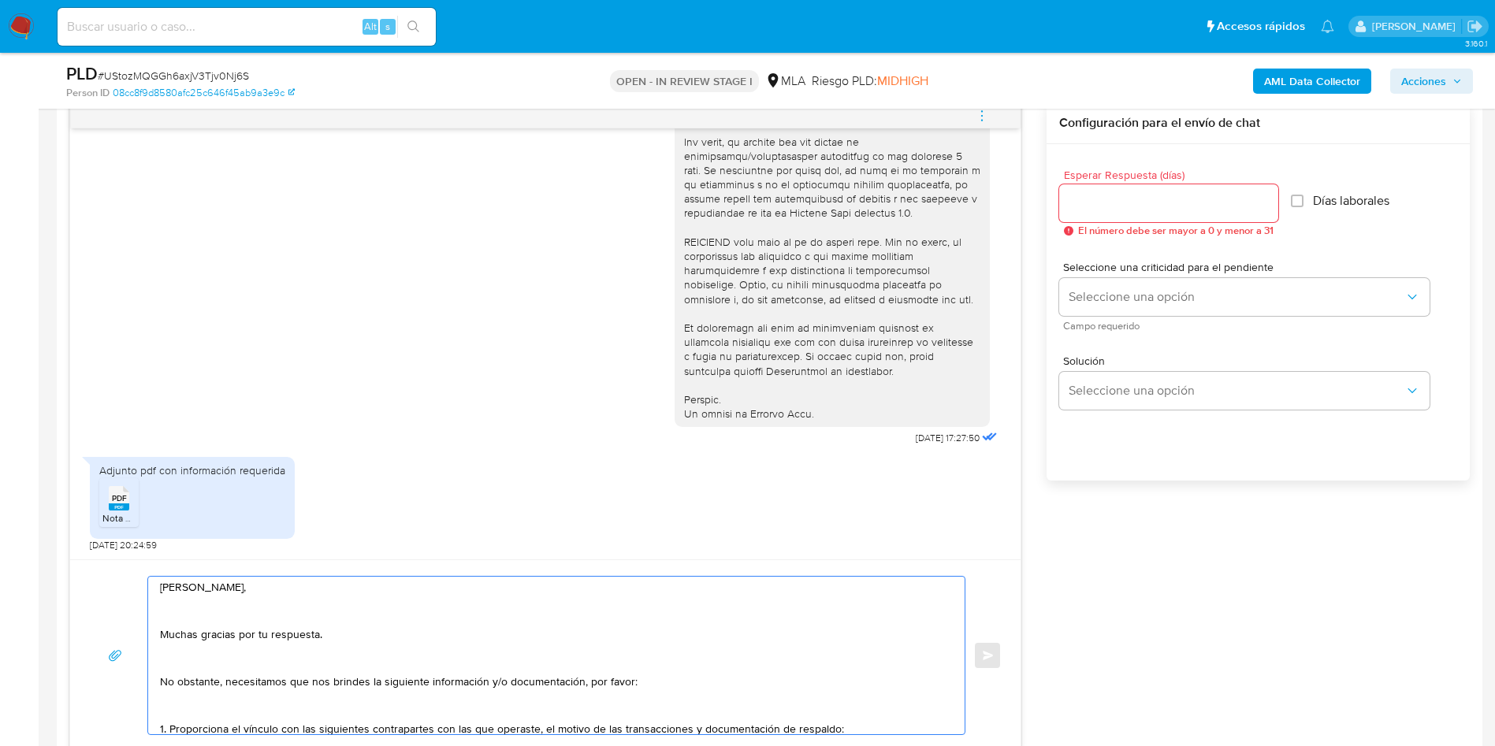
click at [183, 709] on textarea "Hola Martin, Muchas gracias por tu respuesta. No obstante, necesitamos que nos …" at bounding box center [552, 656] width 785 height 158
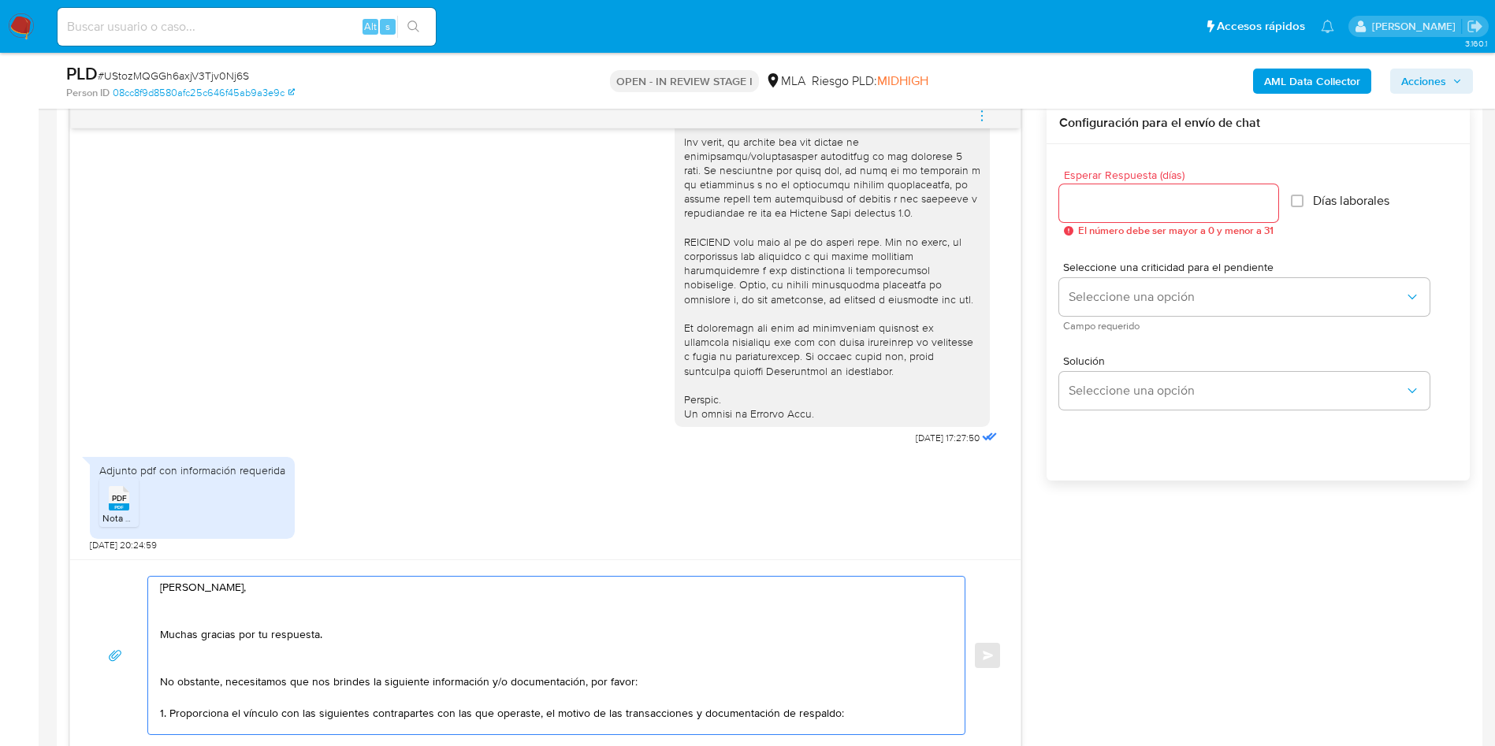
click at [184, 664] on textarea "Hola Martin, Muchas gracias por tu respuesta. No obstante, necesitamos que nos …" at bounding box center [552, 656] width 785 height 158
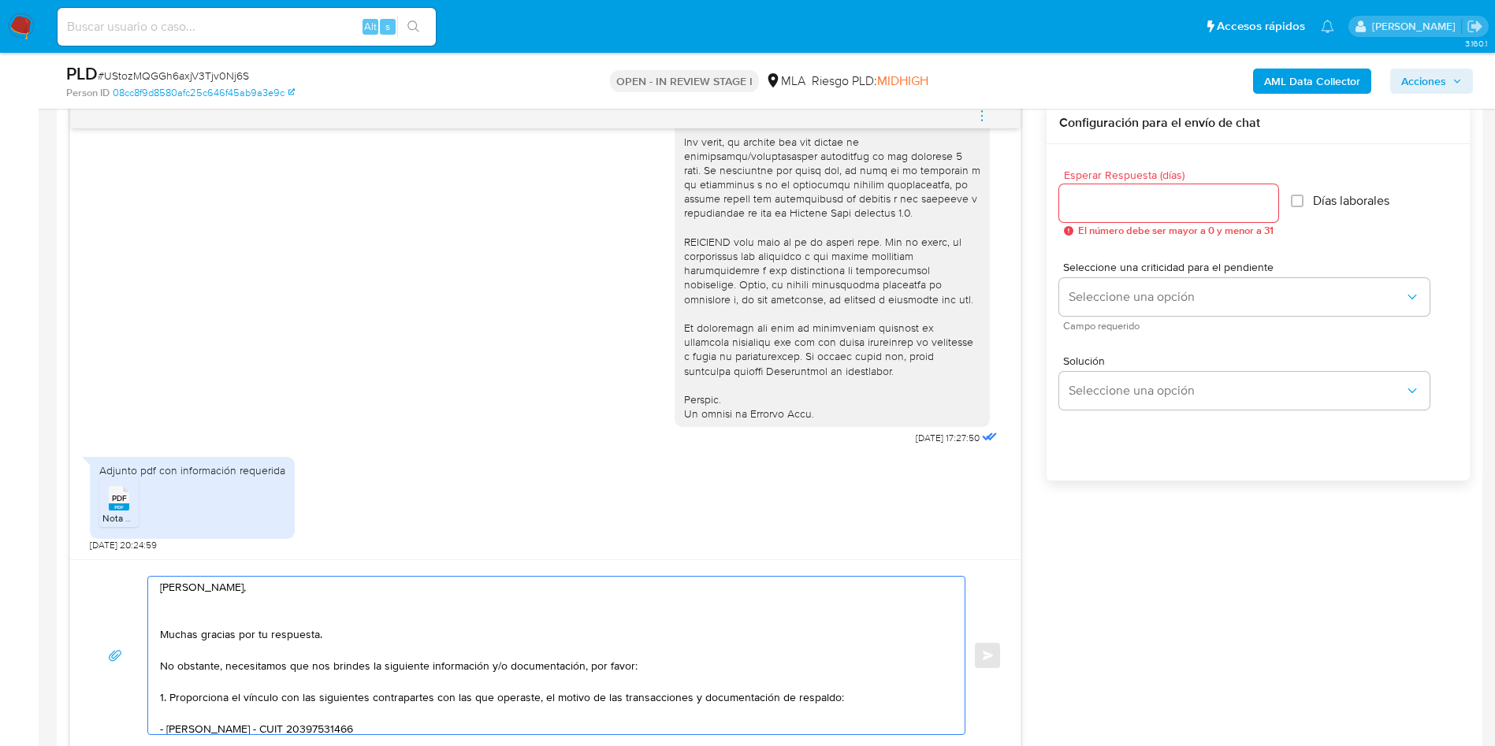
click at [189, 616] on textarea "Hola Martin, Muchas gracias por tu respuesta. No obstante, necesitamos que nos …" at bounding box center [552, 656] width 785 height 158
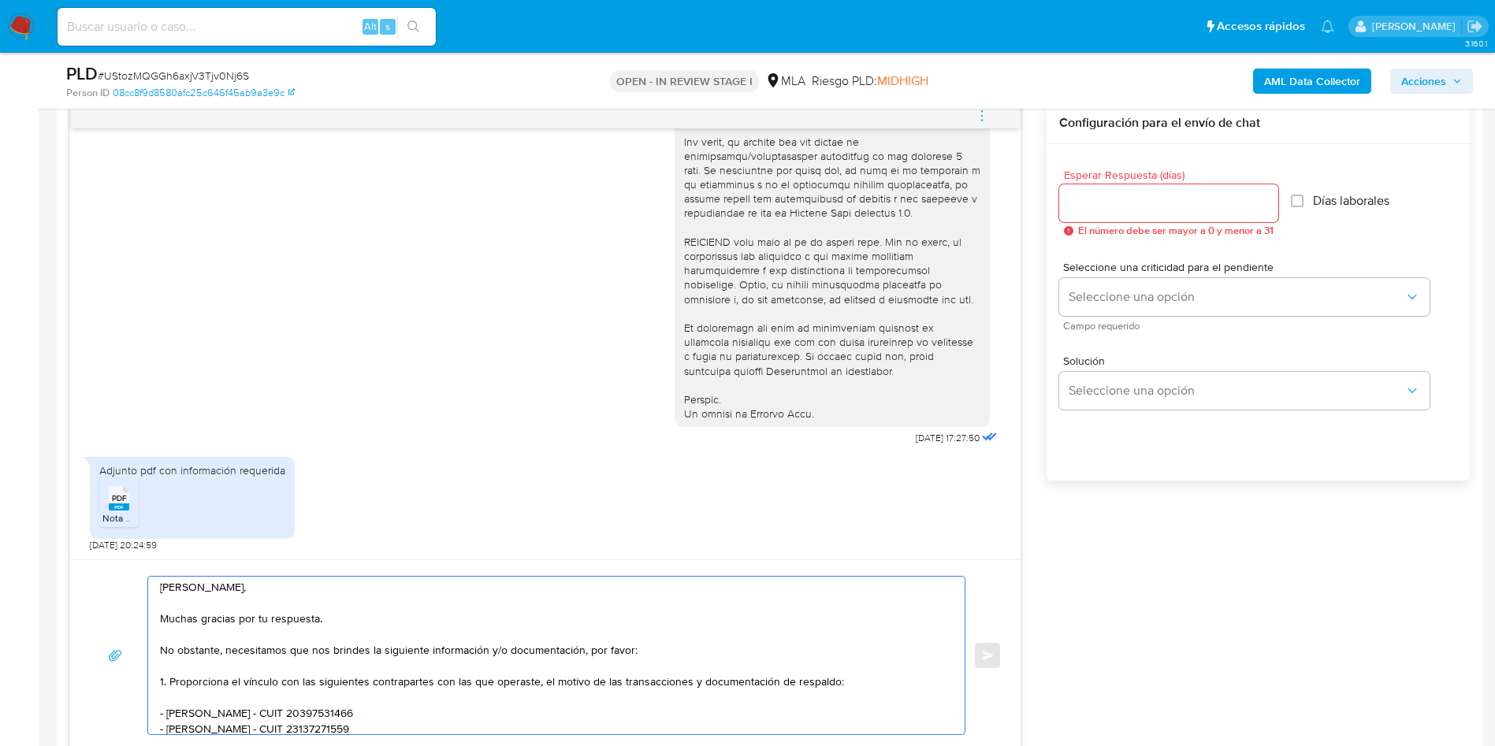
scroll to position [0, 0]
type textarea "Hola Martin, Muchas gracias por tu respuesta. No obstante, necesitamos que nos …"
click at [1137, 209] on input "Esperar Respuesta (días)" at bounding box center [1168, 203] width 219 height 20
type input "1"
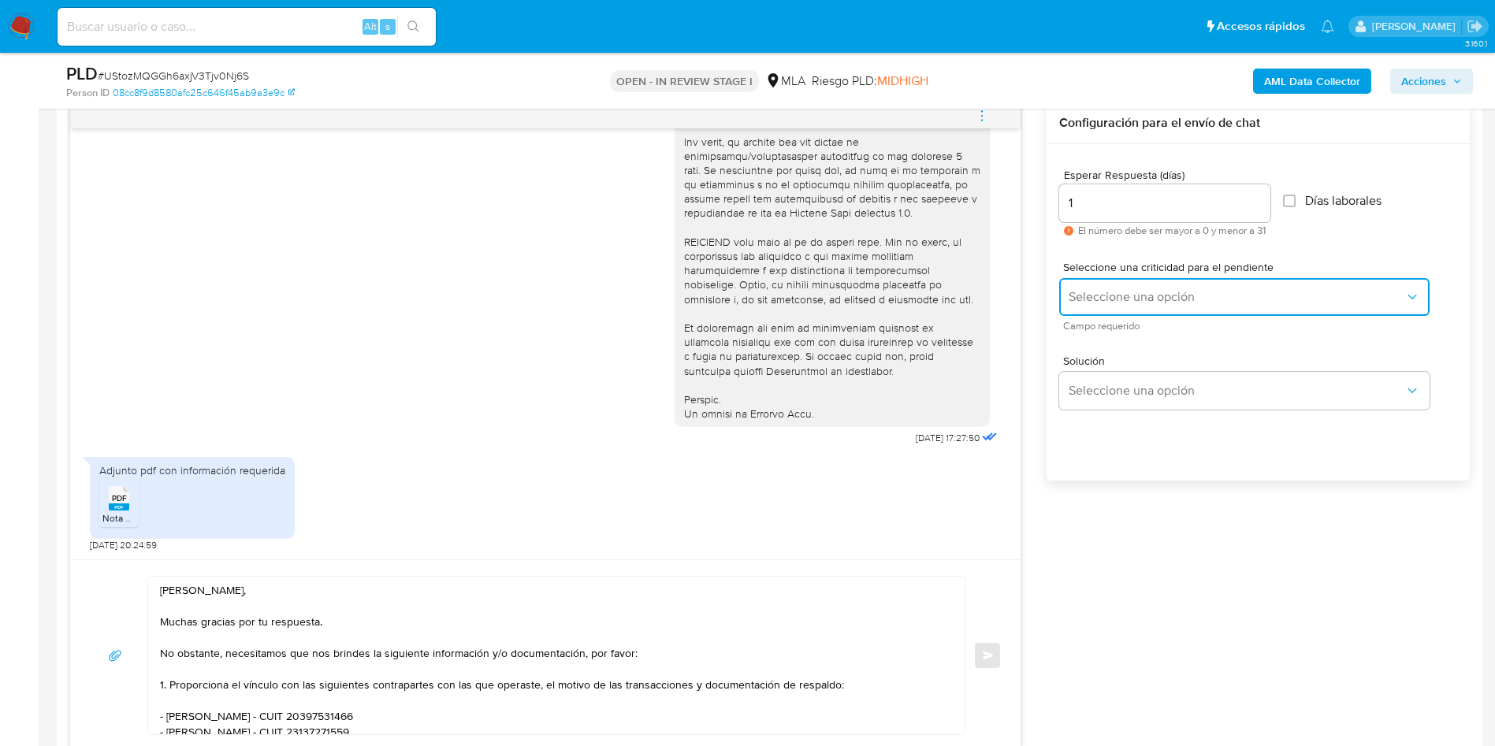
click at [1123, 301] on span "Seleccione una opción" at bounding box center [1237, 297] width 336 height 16
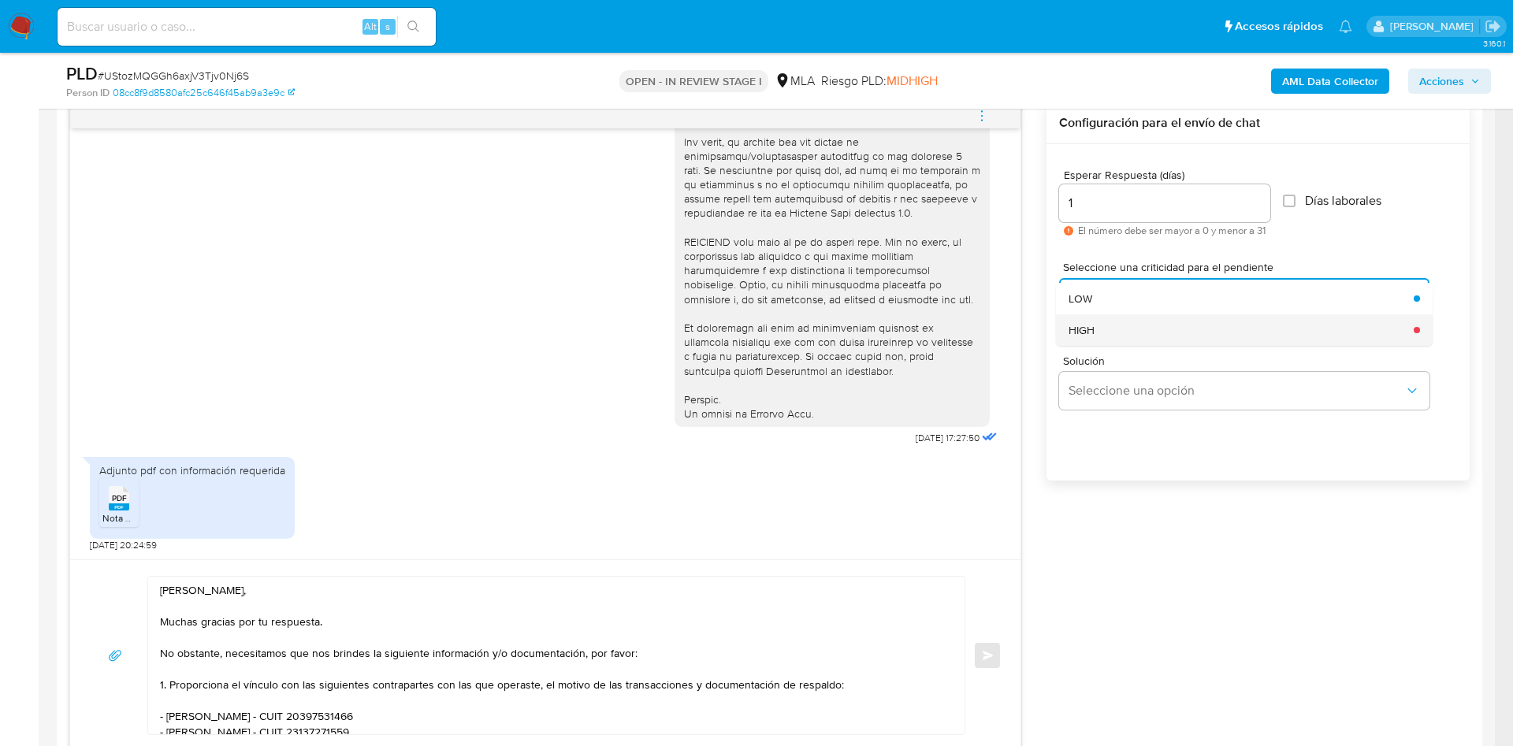
click at [1133, 333] on div "HIGH" at bounding box center [1237, 330] width 336 height 32
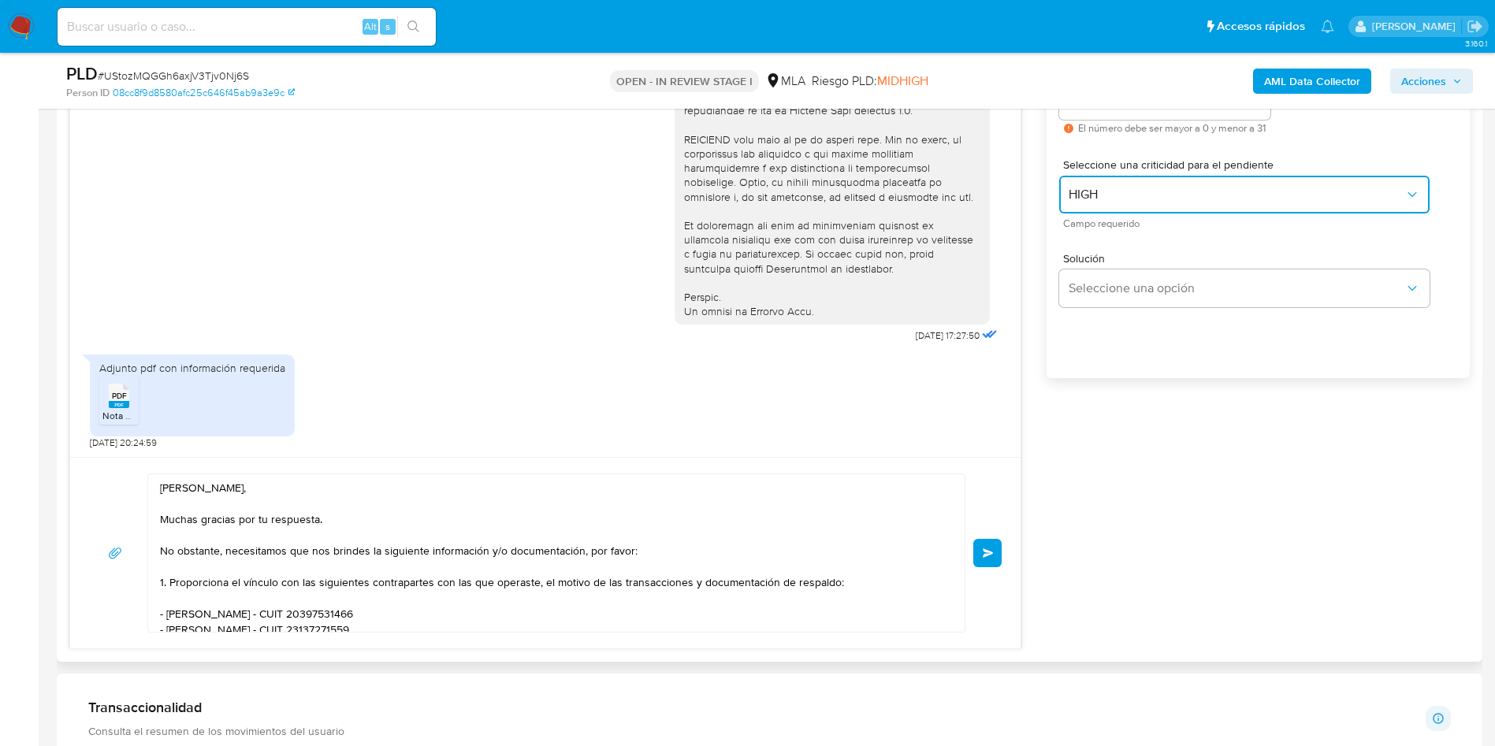
scroll to position [1182, 0]
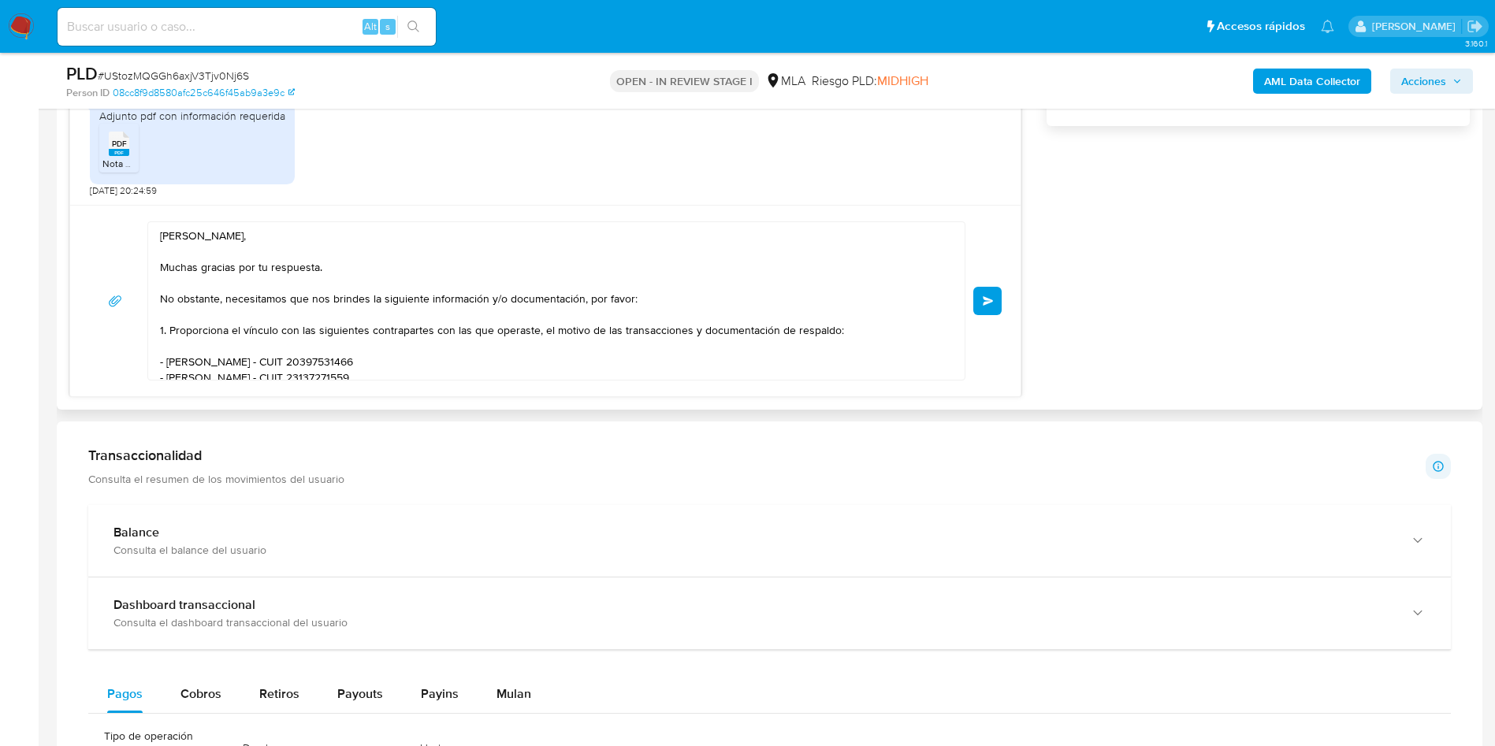
click at [987, 300] on span "Enviar" at bounding box center [988, 300] width 11 height 9
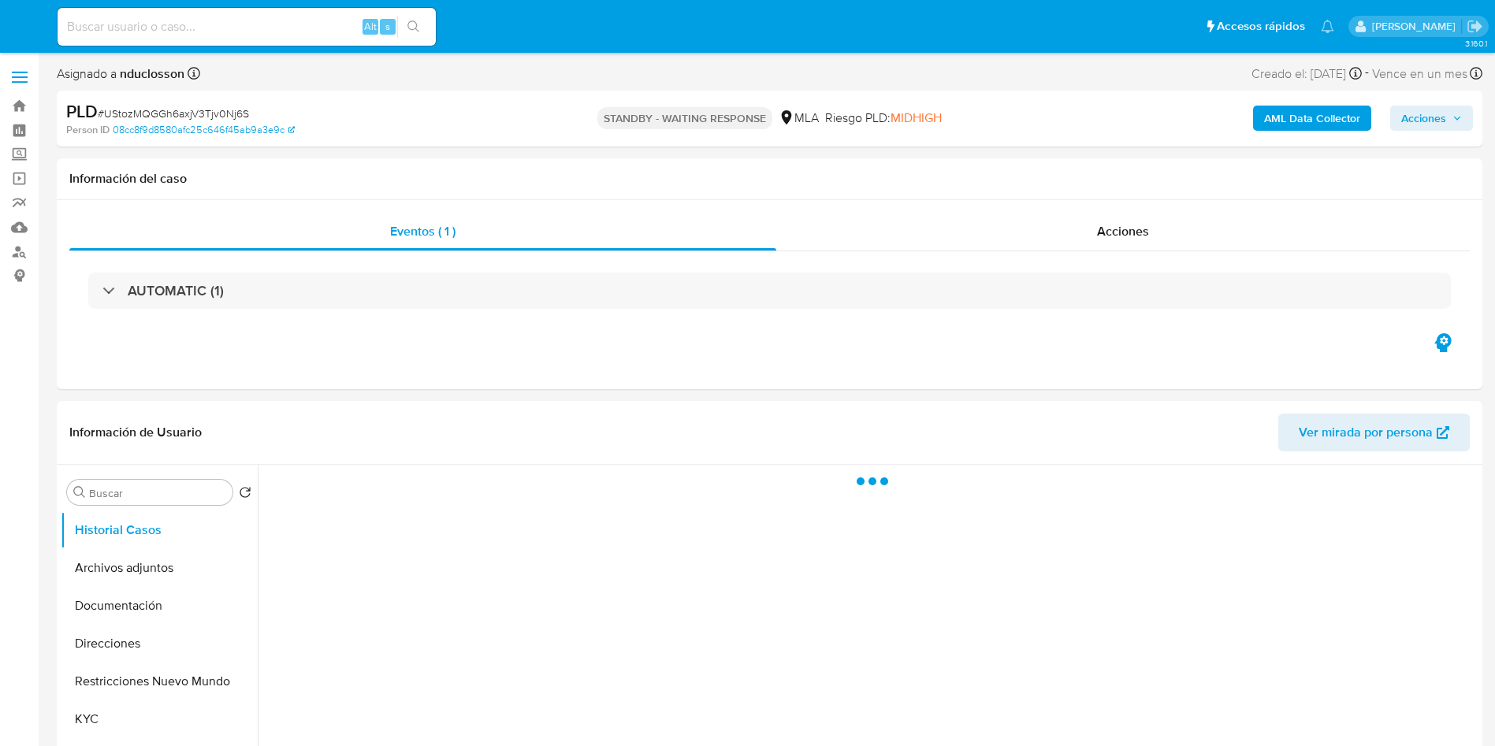
select select "10"
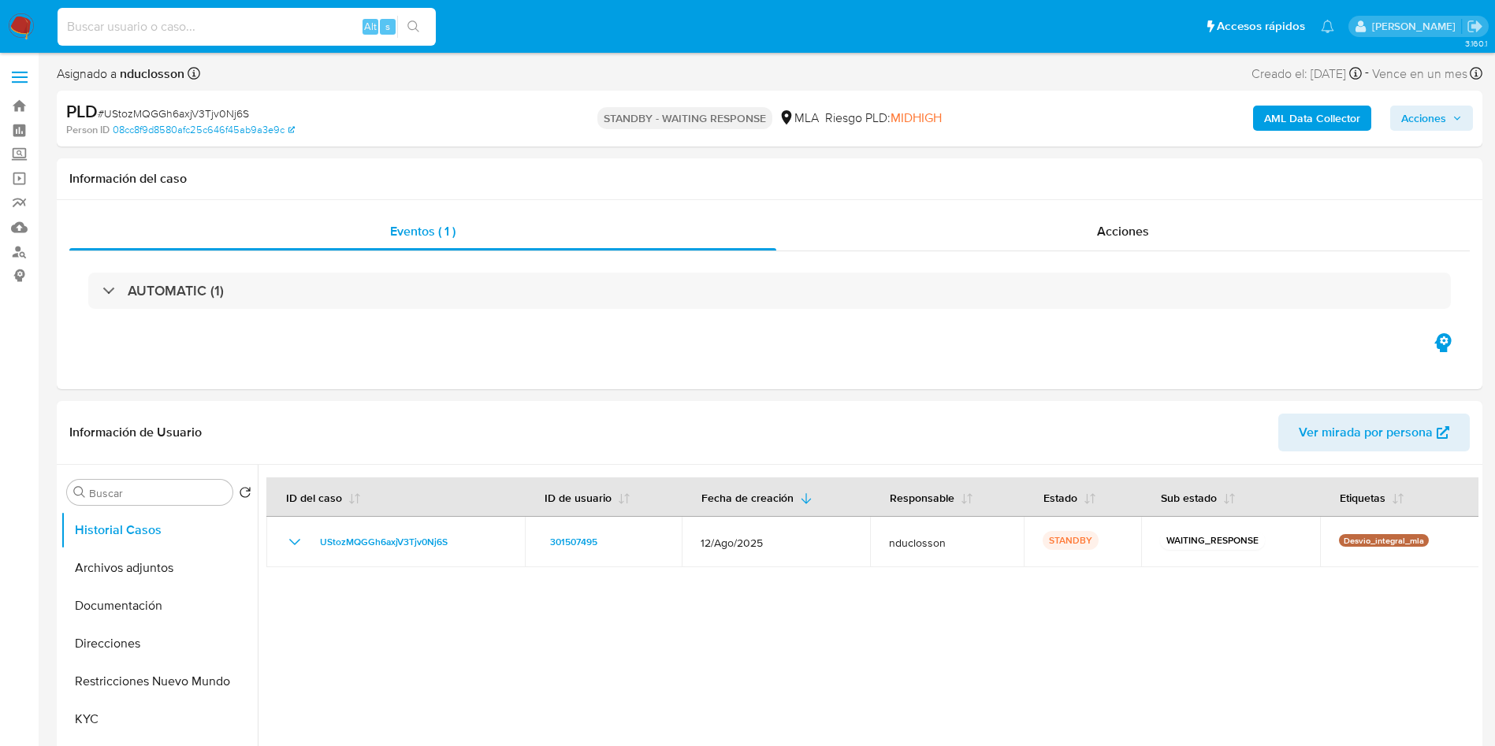
click at [199, 23] on input at bounding box center [247, 27] width 378 height 20
paste input "plzmNaBq0Ya8CjHIcNQh5WFB"
type input "plzmNaBq0Ya8CjHIcNQh5WFB"
click at [419, 21] on icon "search-icon" at bounding box center [414, 26] width 13 height 13
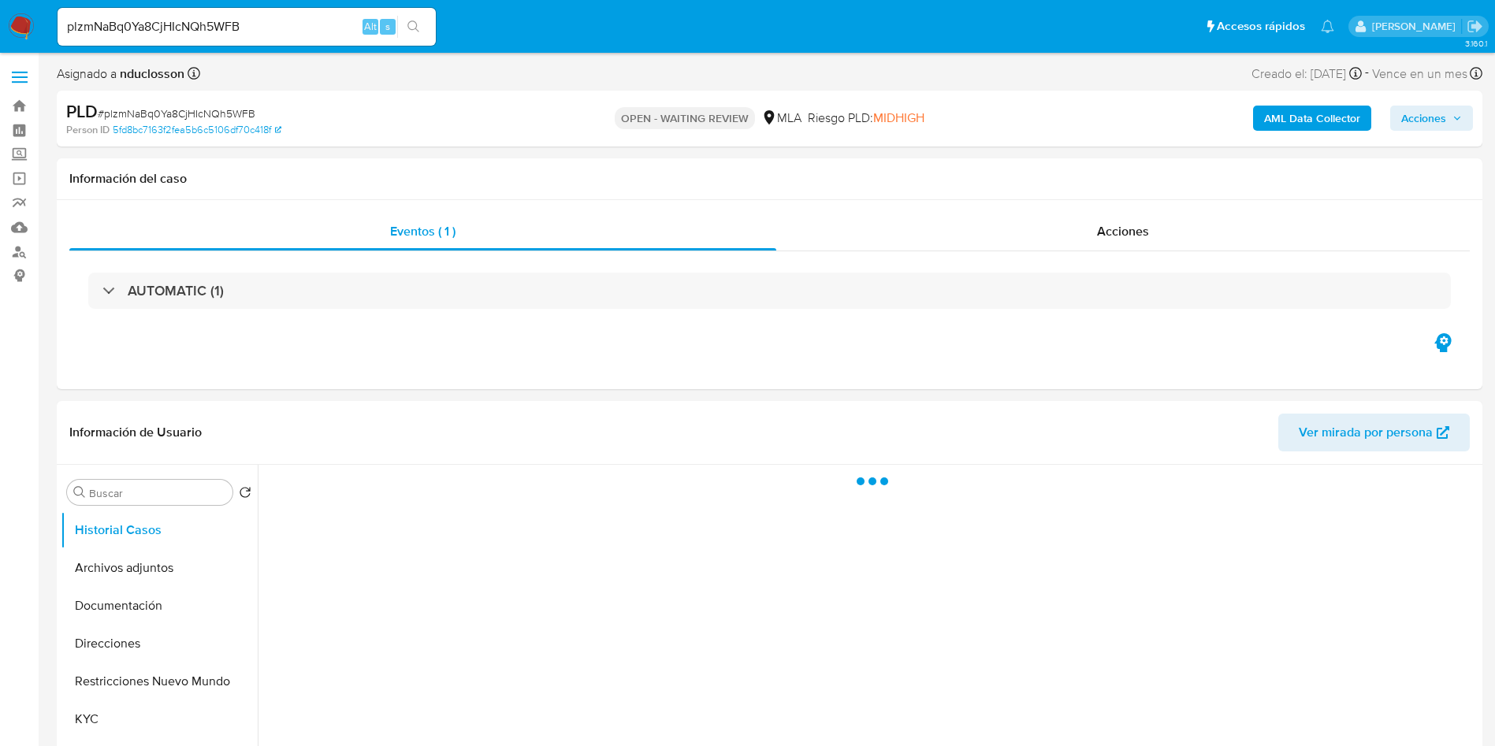
select select "10"
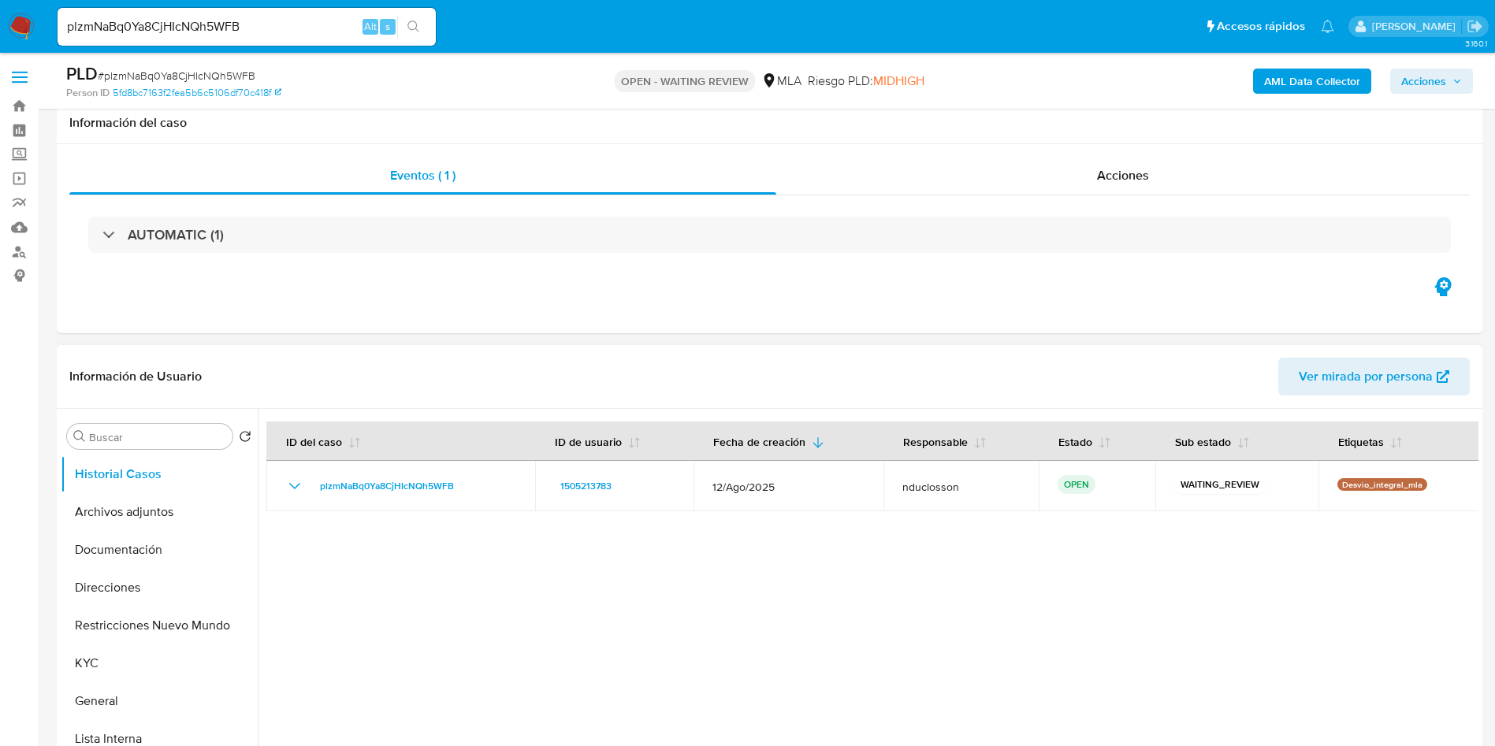
scroll to position [236, 0]
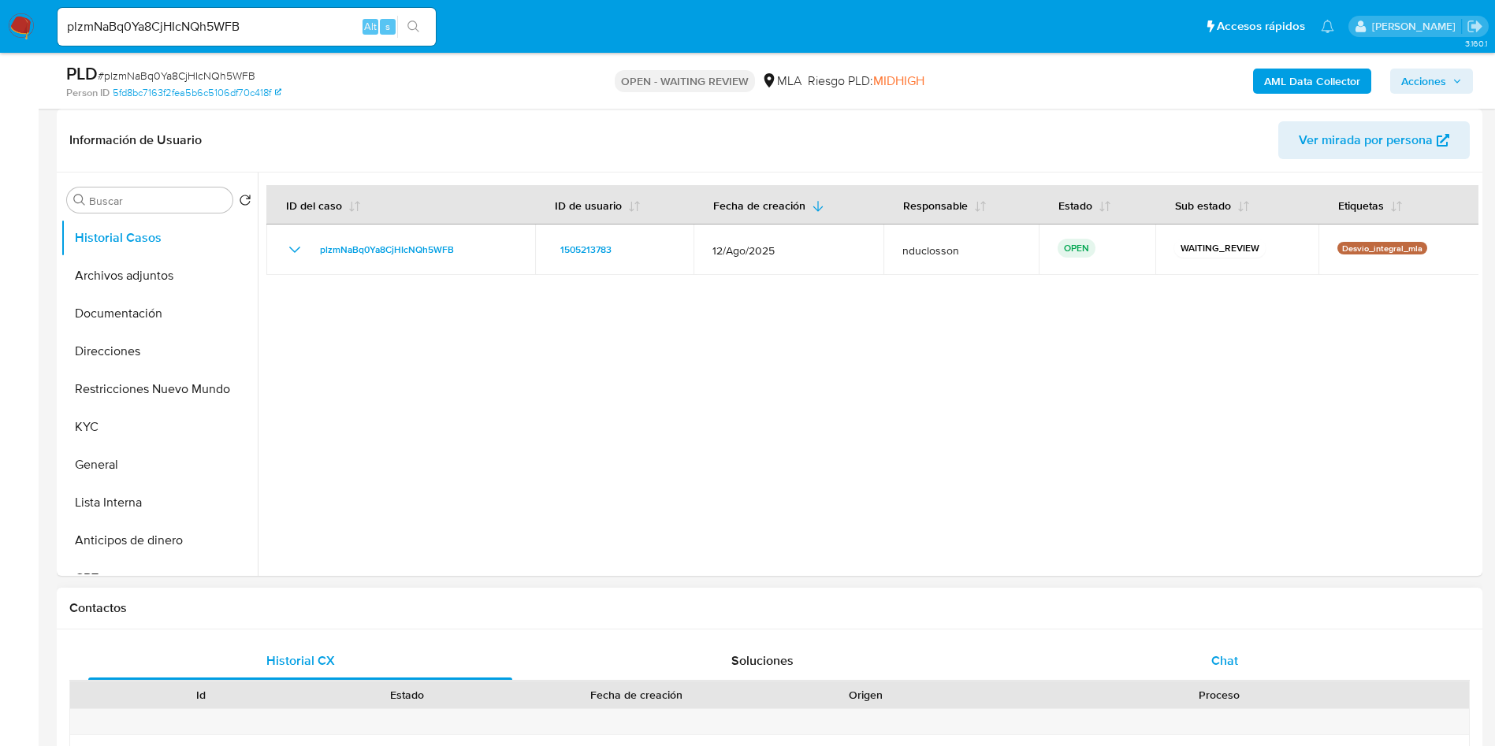
click at [1209, 648] on div "Chat" at bounding box center [1225, 661] width 424 height 38
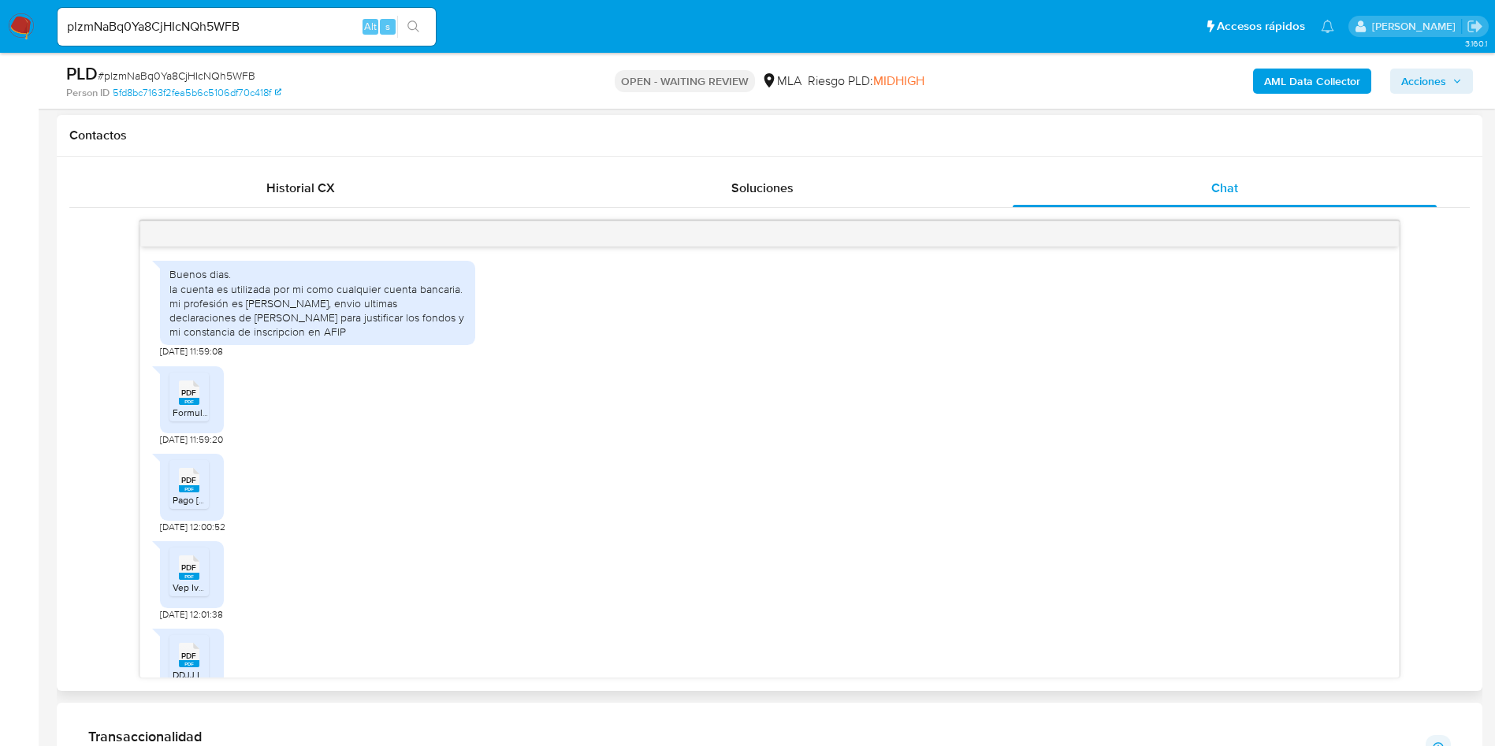
scroll to position [828, 0]
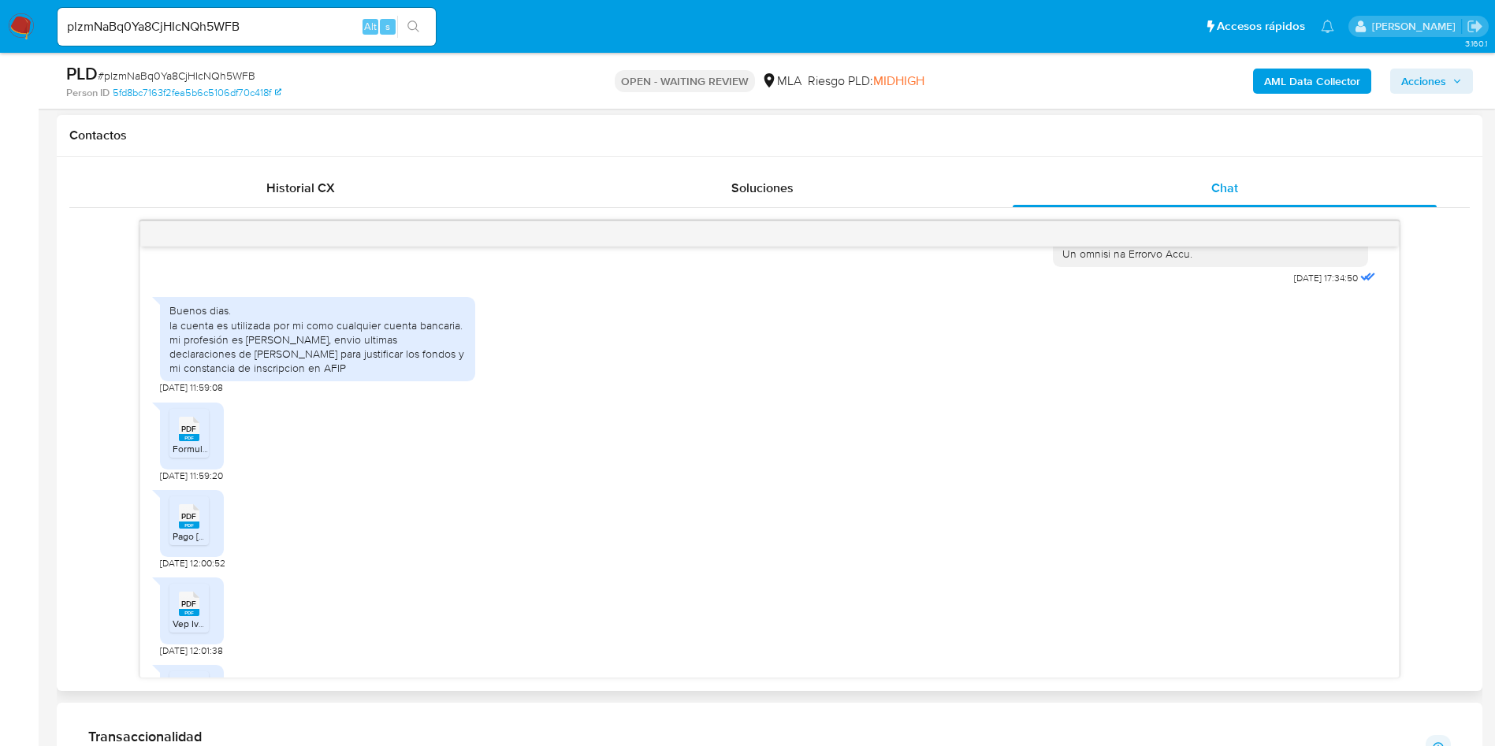
click at [188, 434] on span "PDF" at bounding box center [188, 429] width 15 height 10
click at [183, 522] on span "PDF" at bounding box center [188, 517] width 15 height 10
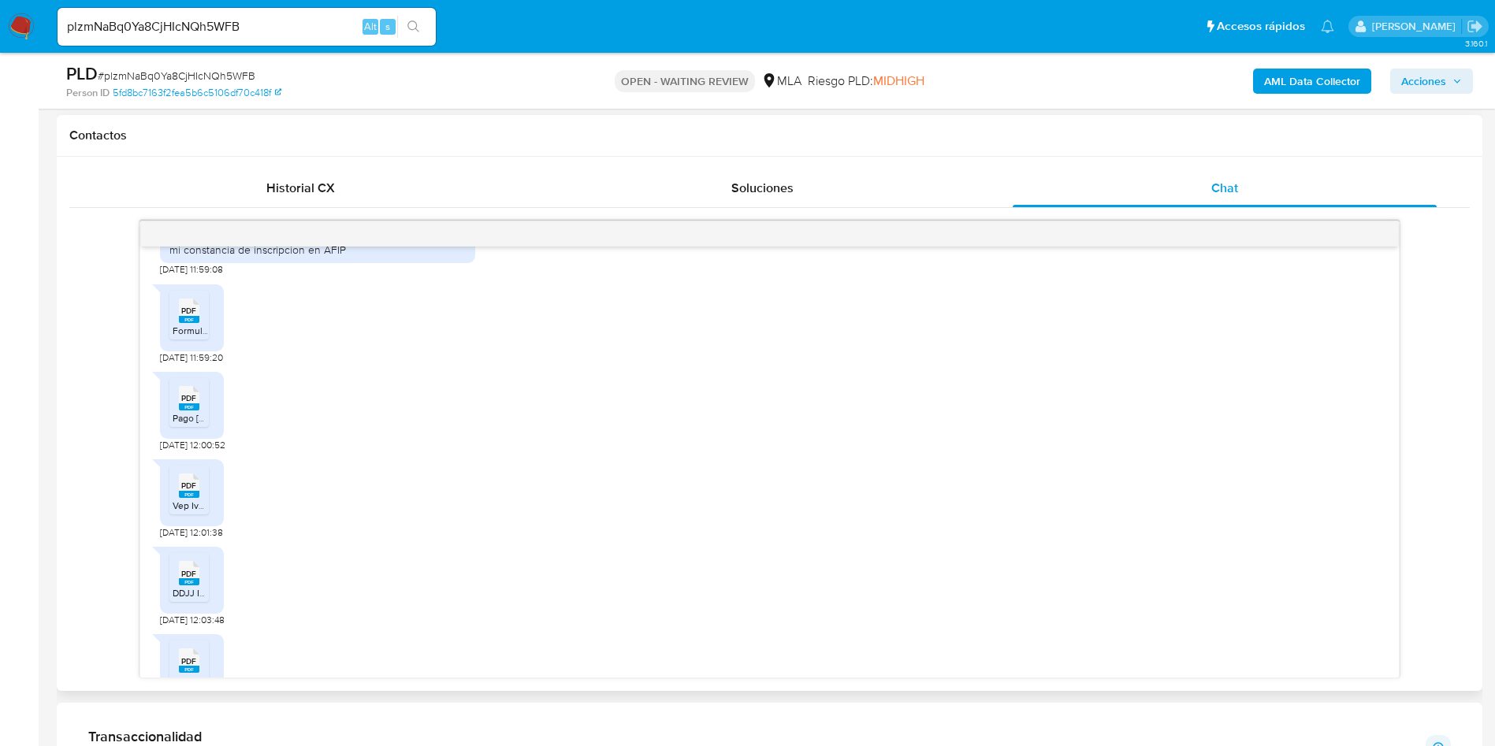
click at [199, 498] on icon at bounding box center [189, 486] width 20 height 24
click at [184, 579] on span "PDF" at bounding box center [188, 574] width 15 height 10
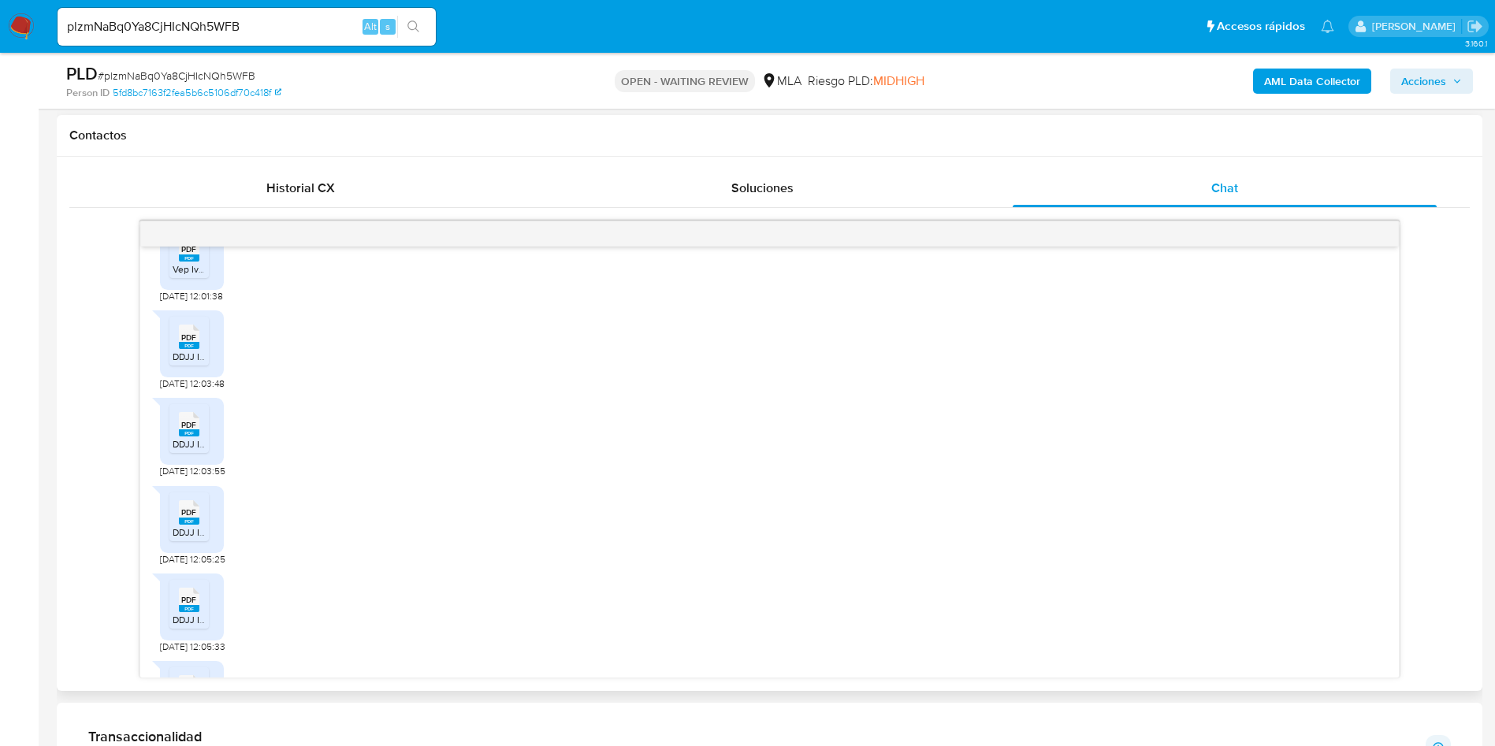
drag, startPoint x: 189, startPoint y: 466, endPoint x: 188, endPoint y: 489, distance: 22.9
click at [189, 438] on icon "PDF" at bounding box center [189, 425] width 20 height 28
drag, startPoint x: 188, startPoint y: 525, endPoint x: 193, endPoint y: 582, distance: 57.7
click at [188, 525] on div "PDF PDF" at bounding box center [189, 511] width 33 height 31
click at [195, 605] on span "PDF" at bounding box center [188, 600] width 15 height 10
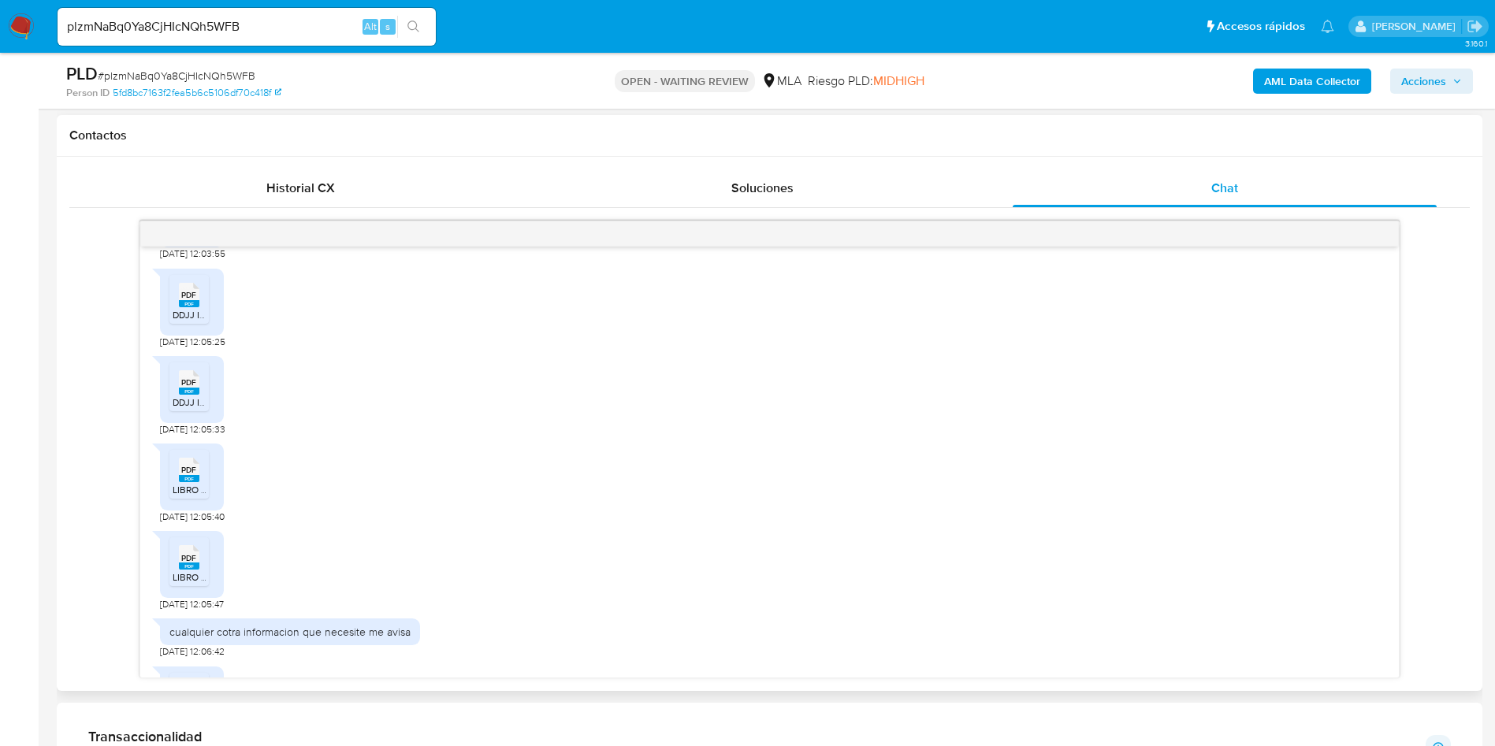
scroll to position [1419, 0]
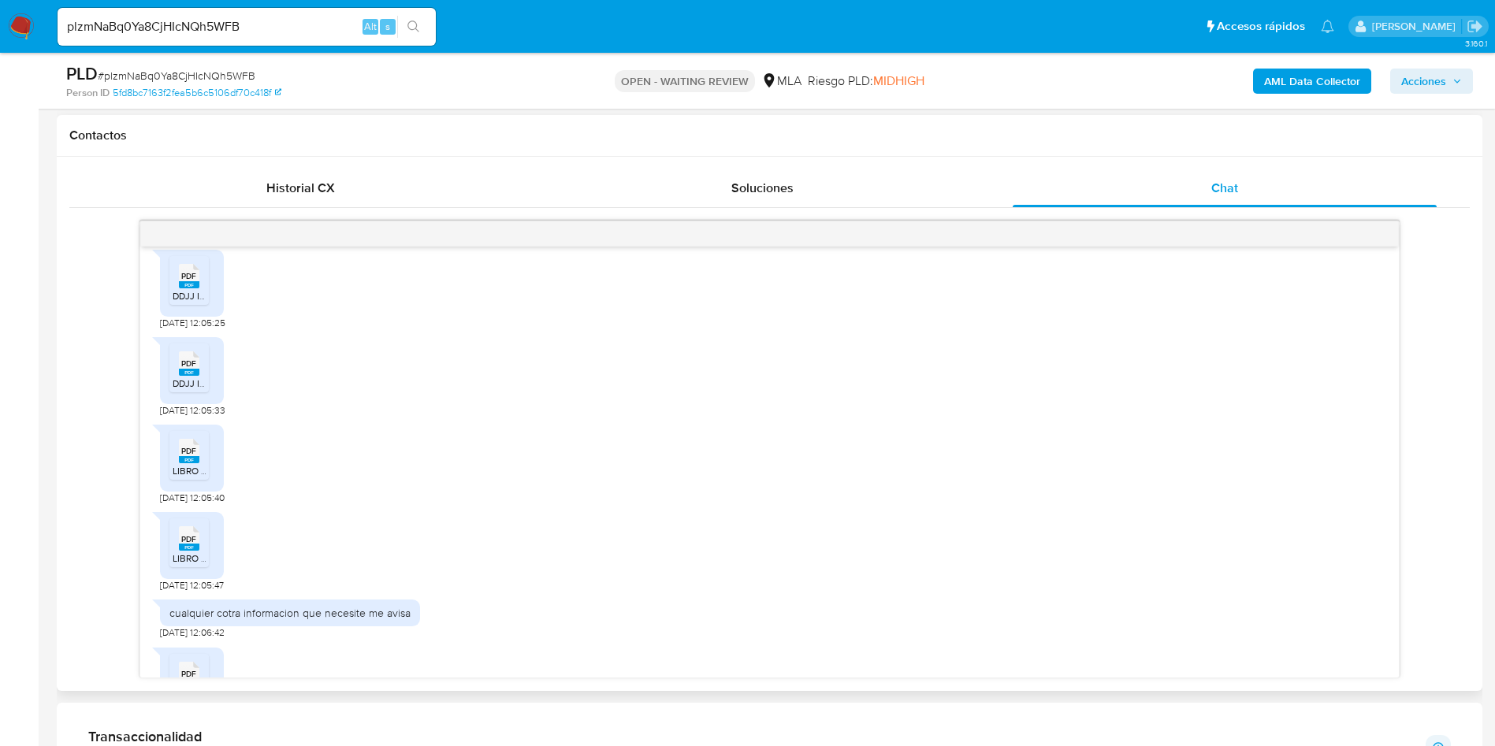
click at [191, 456] on span "PDF" at bounding box center [188, 451] width 15 height 10
drag, startPoint x: 189, startPoint y: 561, endPoint x: 203, endPoint y: 524, distance: 39.7
click at [189, 545] on span "PDF" at bounding box center [188, 539] width 15 height 10
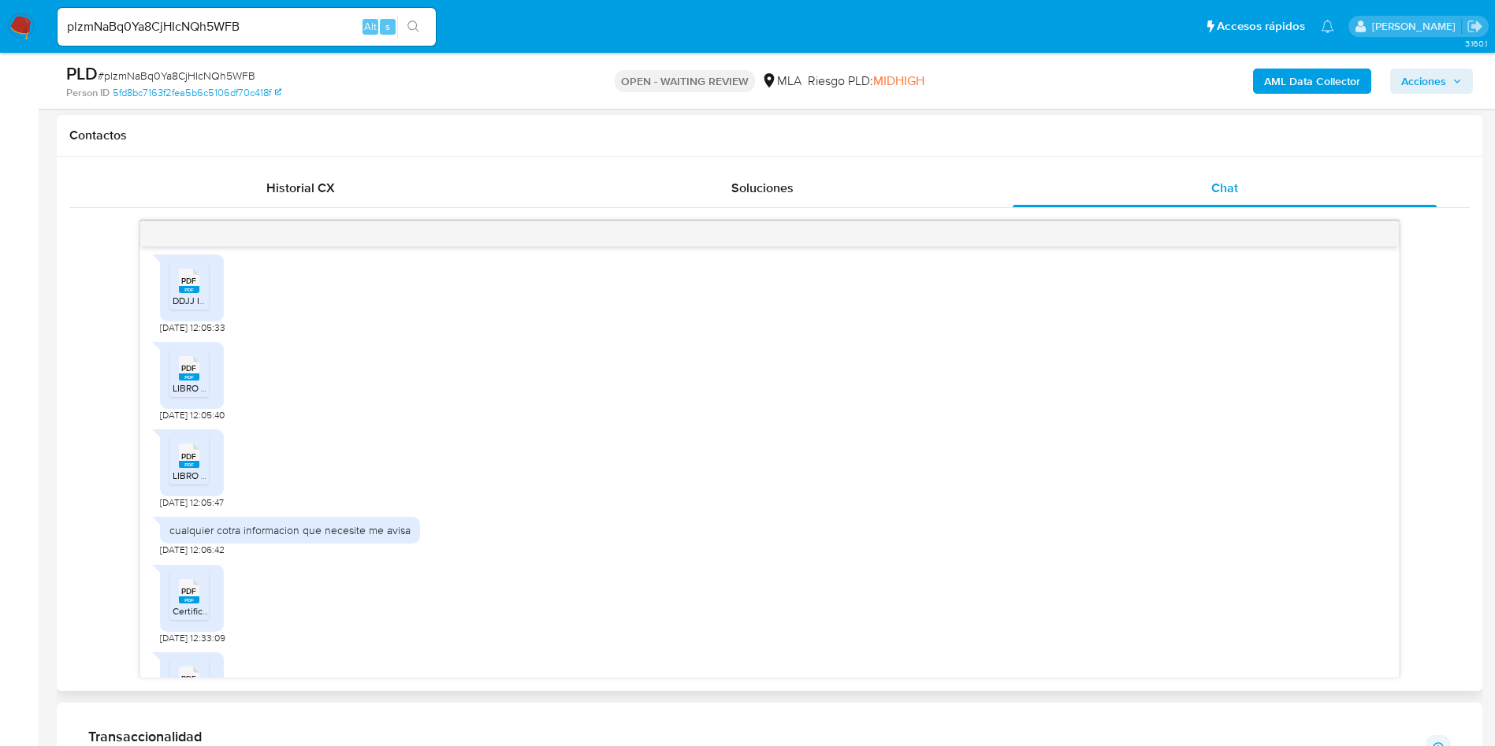
scroll to position [1537, 0]
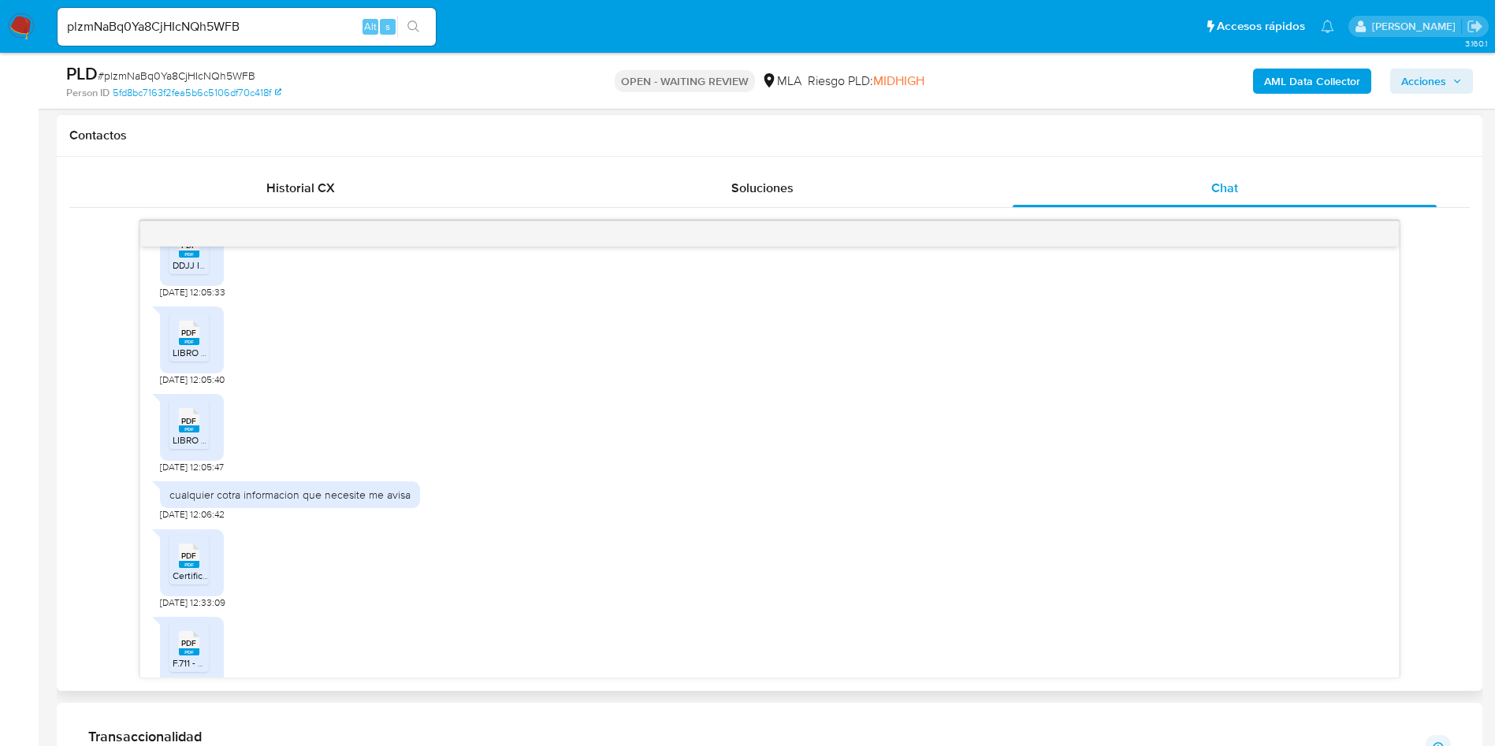
click at [183, 561] on span "PDF" at bounding box center [188, 556] width 15 height 10
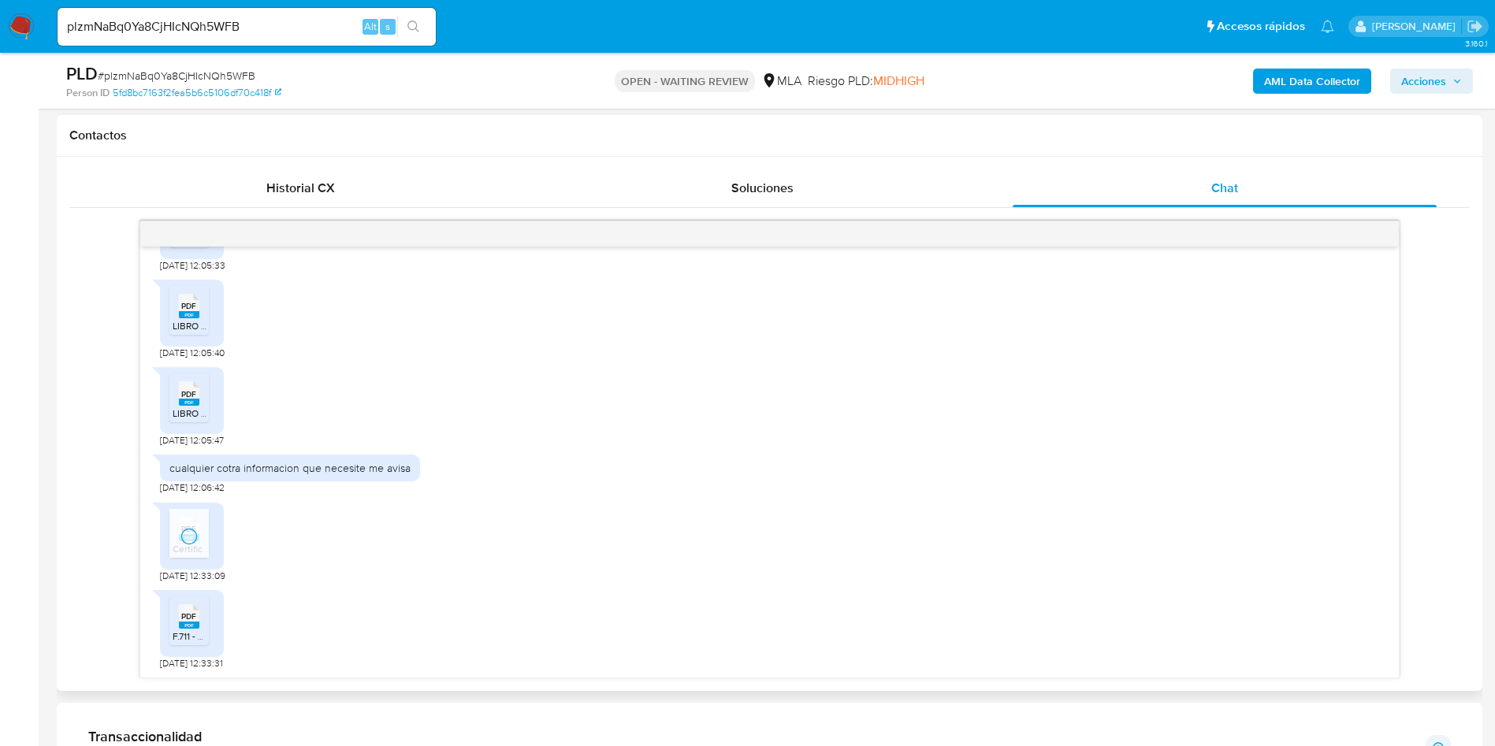
scroll to position [1592, 0]
click at [185, 612] on span "PDF" at bounding box center [188, 617] width 15 height 10
